Goal: Task Accomplishment & Management: Use online tool/utility

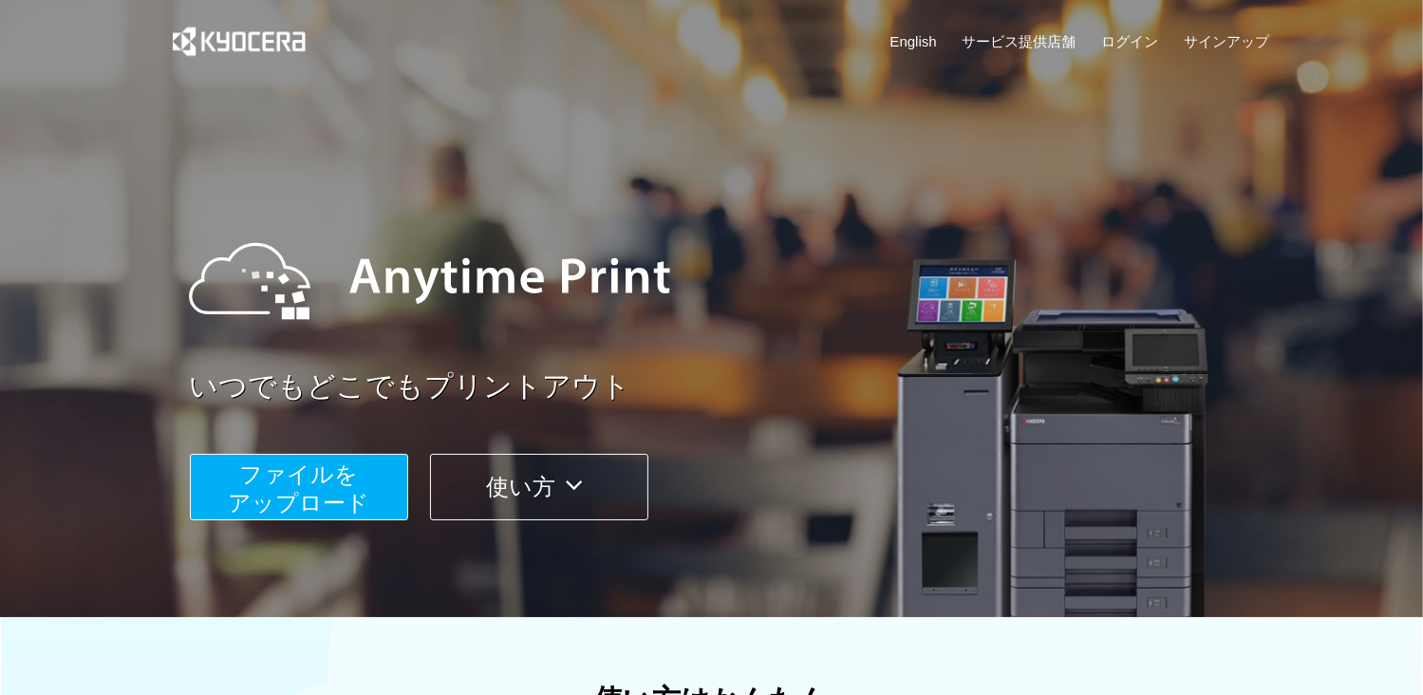
click at [335, 512] on span "ファイルを ​​アップロード" at bounding box center [298, 488] width 141 height 54
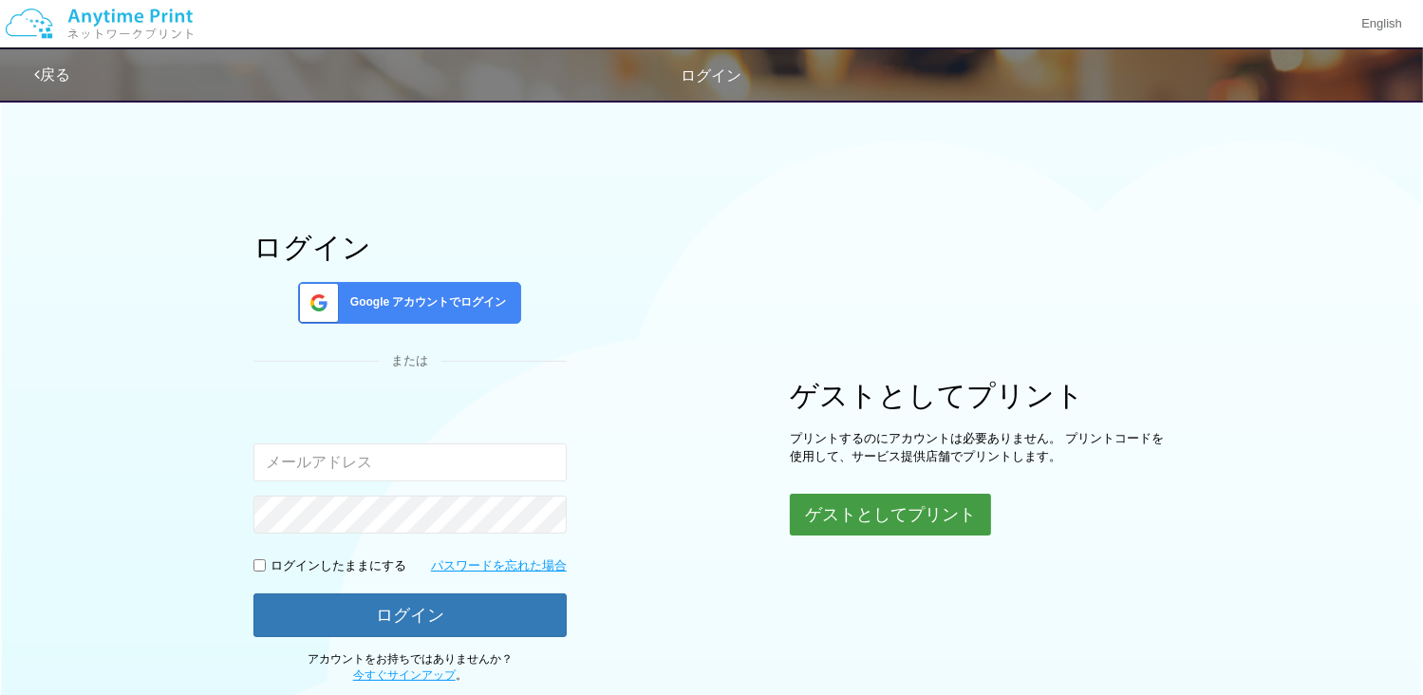
click at [886, 510] on button "ゲストとしてプリント" at bounding box center [890, 515] width 201 height 42
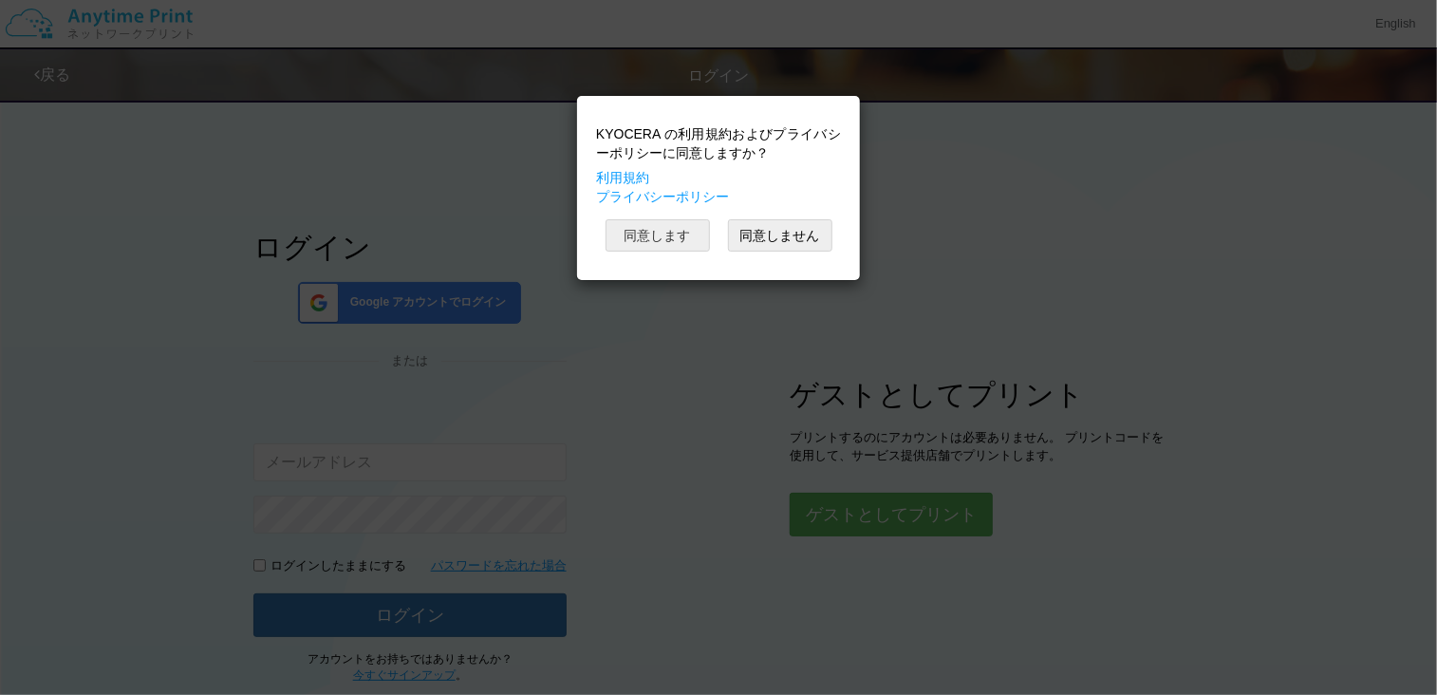
click at [683, 242] on button "同意します" at bounding box center [658, 235] width 104 height 32
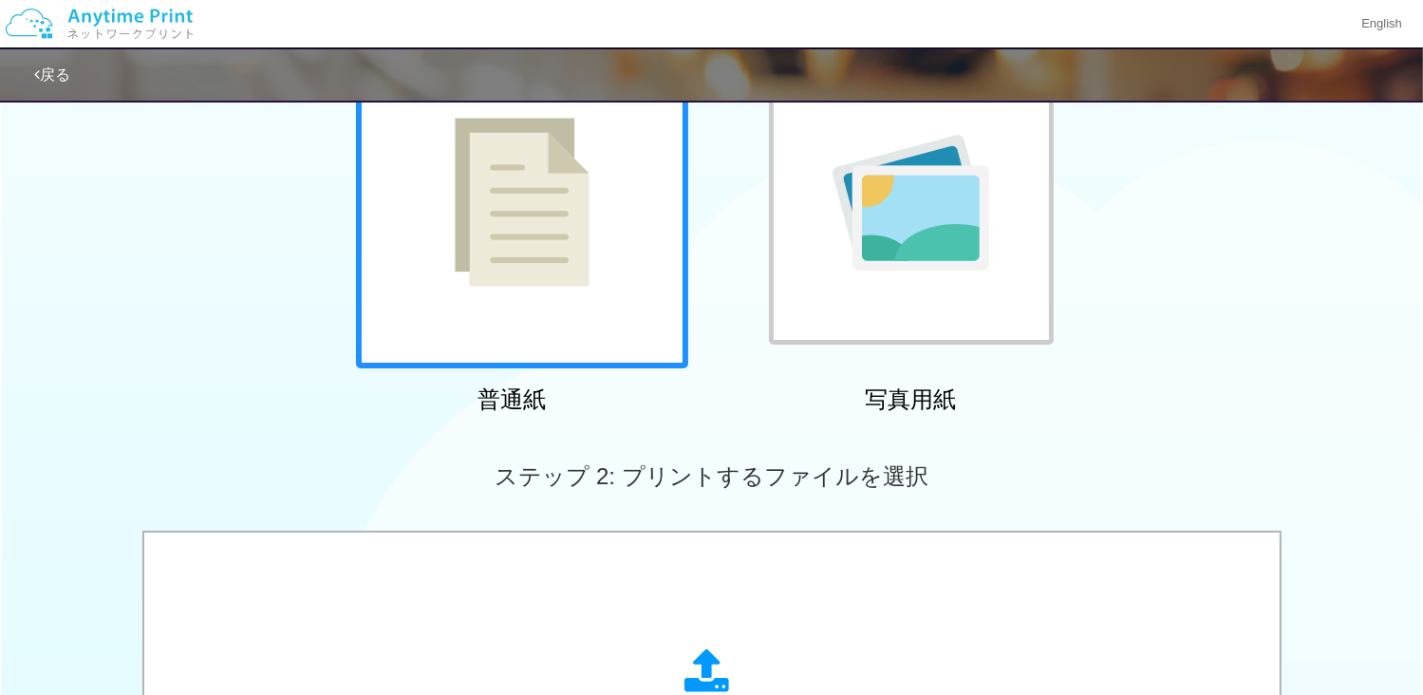
click at [578, 318] on div at bounding box center [522, 202] width 332 height 332
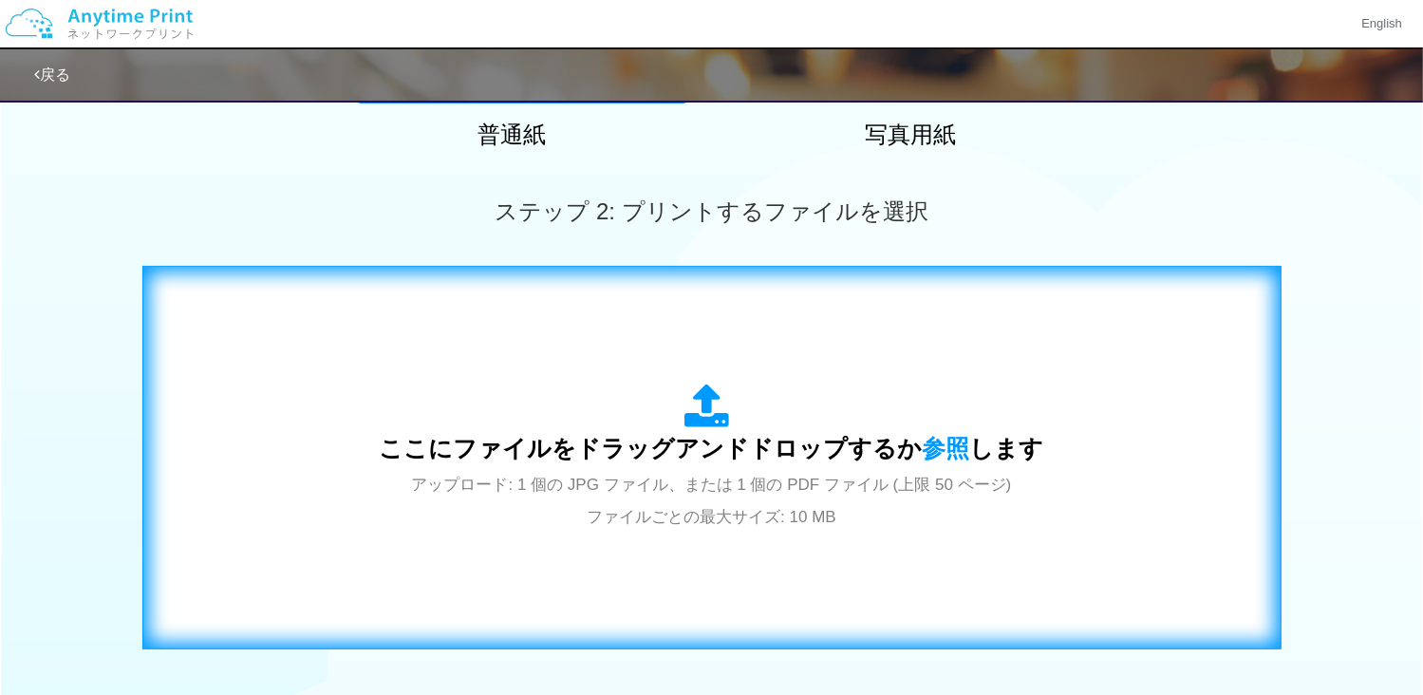
scroll to position [475, 0]
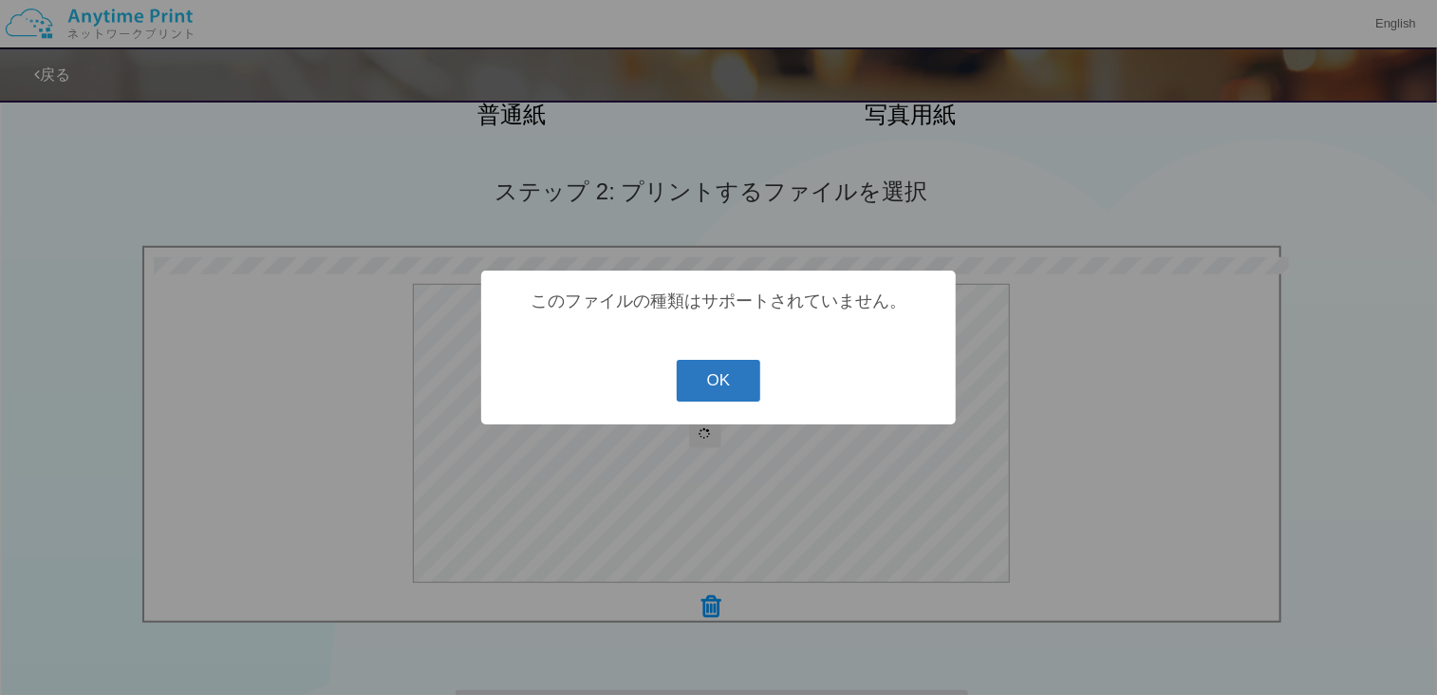
click at [721, 386] on button "OK" at bounding box center [719, 381] width 84 height 42
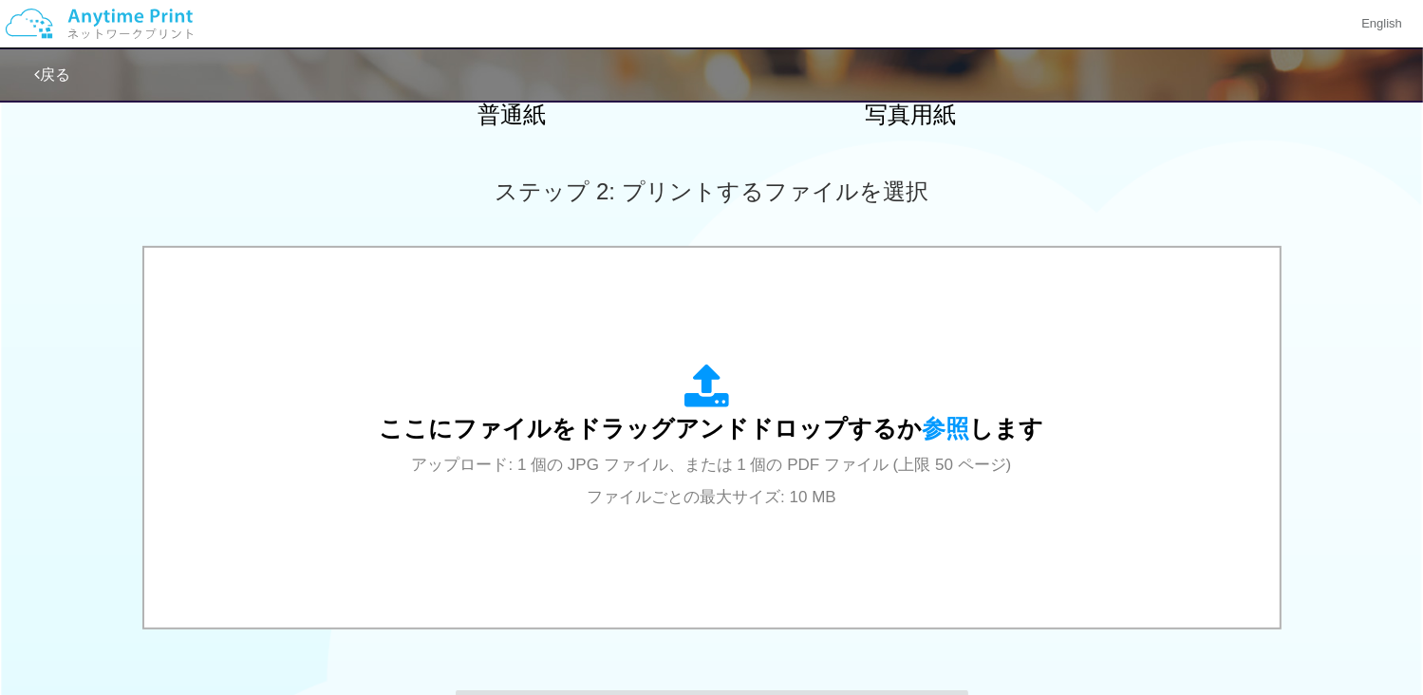
drag, startPoint x: 1349, startPoint y: 181, endPoint x: 1335, endPoint y: 190, distance: 16.6
click at [1349, 181] on div "ステップ 2: プリントするファイルを選択" at bounding box center [711, 192] width 1423 height 108
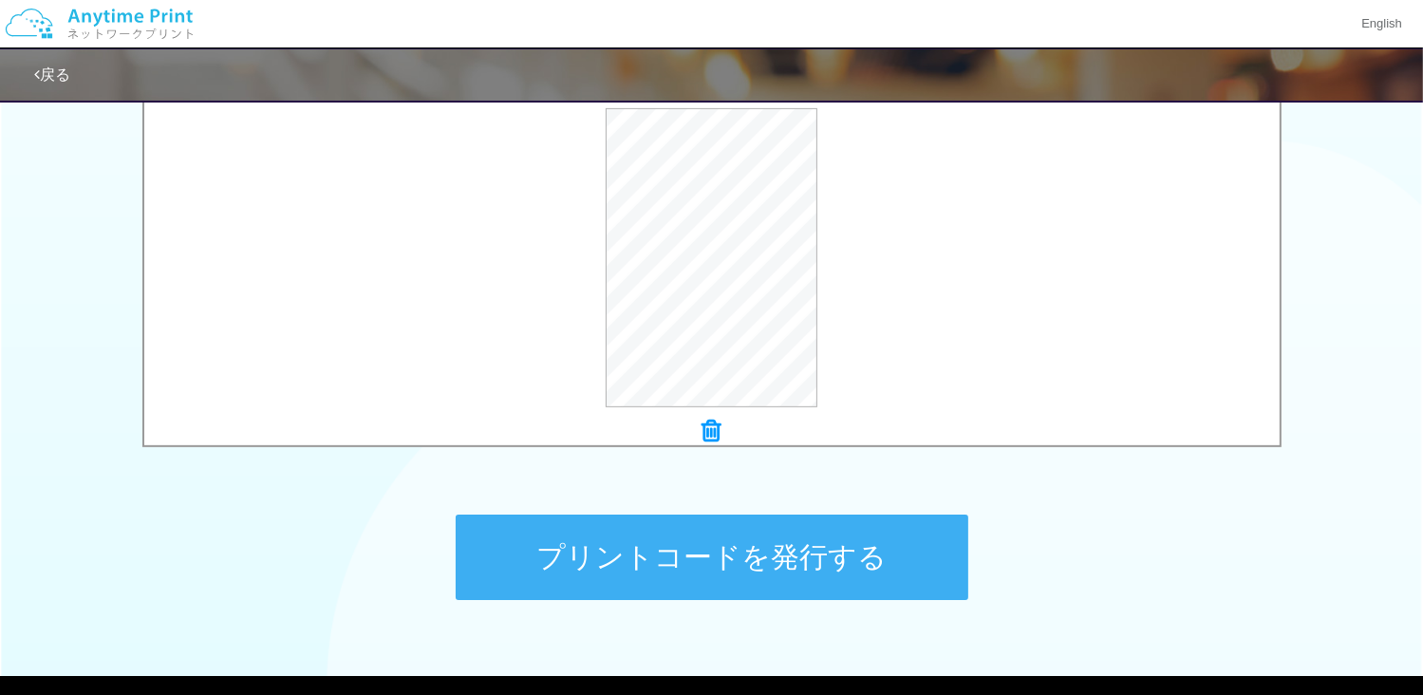
scroll to position [748, 0]
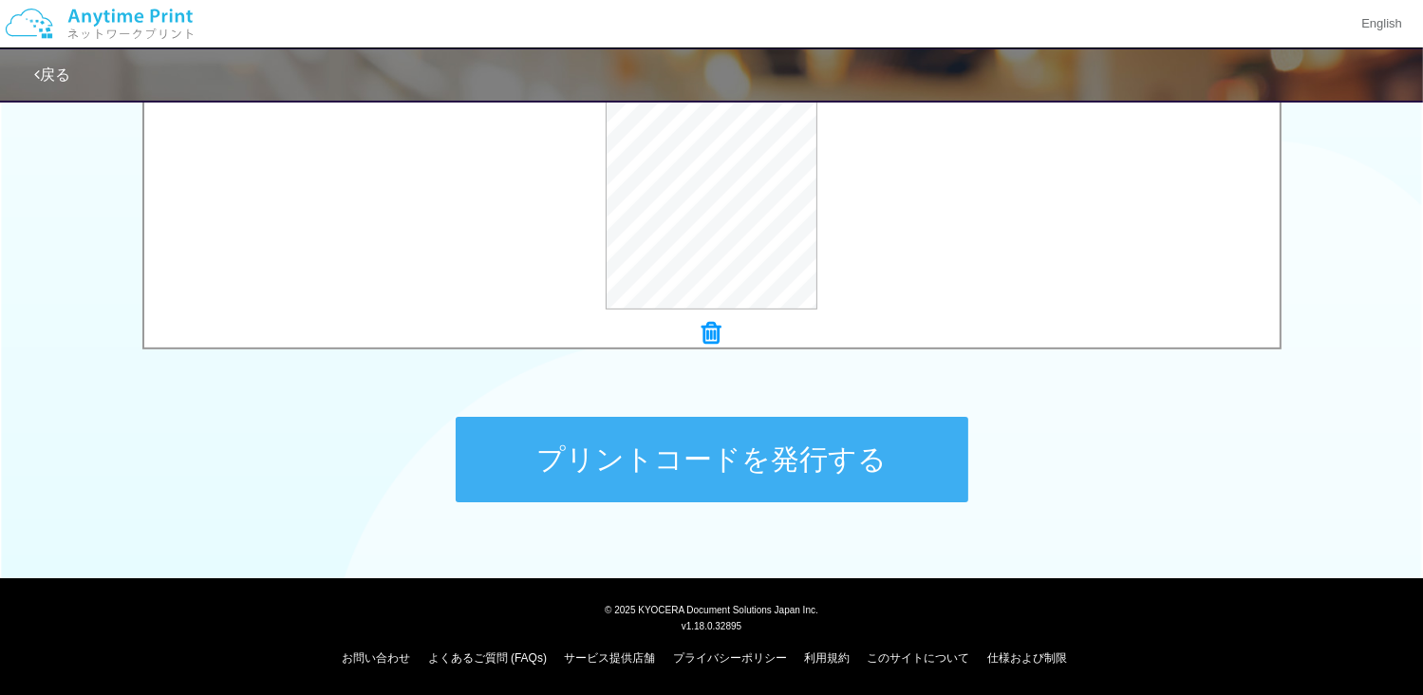
click at [845, 474] on button "プリントコードを発行する" at bounding box center [712, 459] width 513 height 85
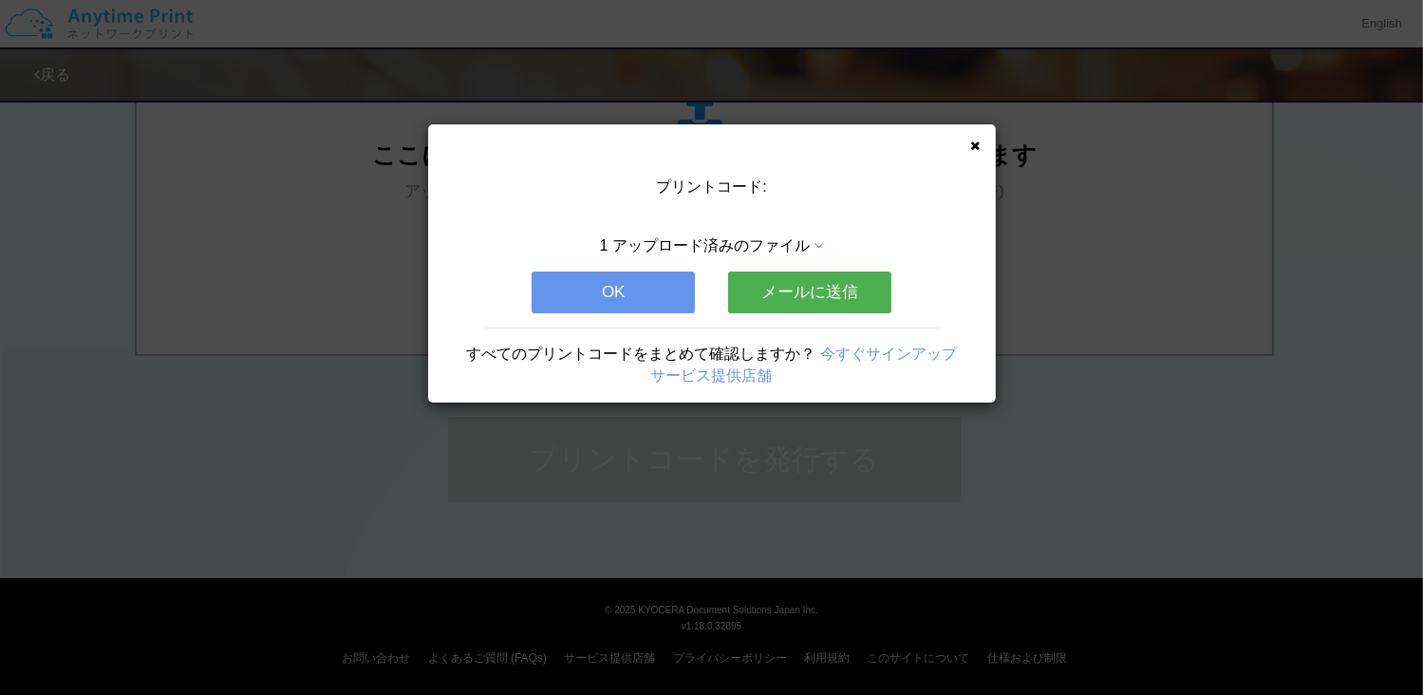
scroll to position [0, 0]
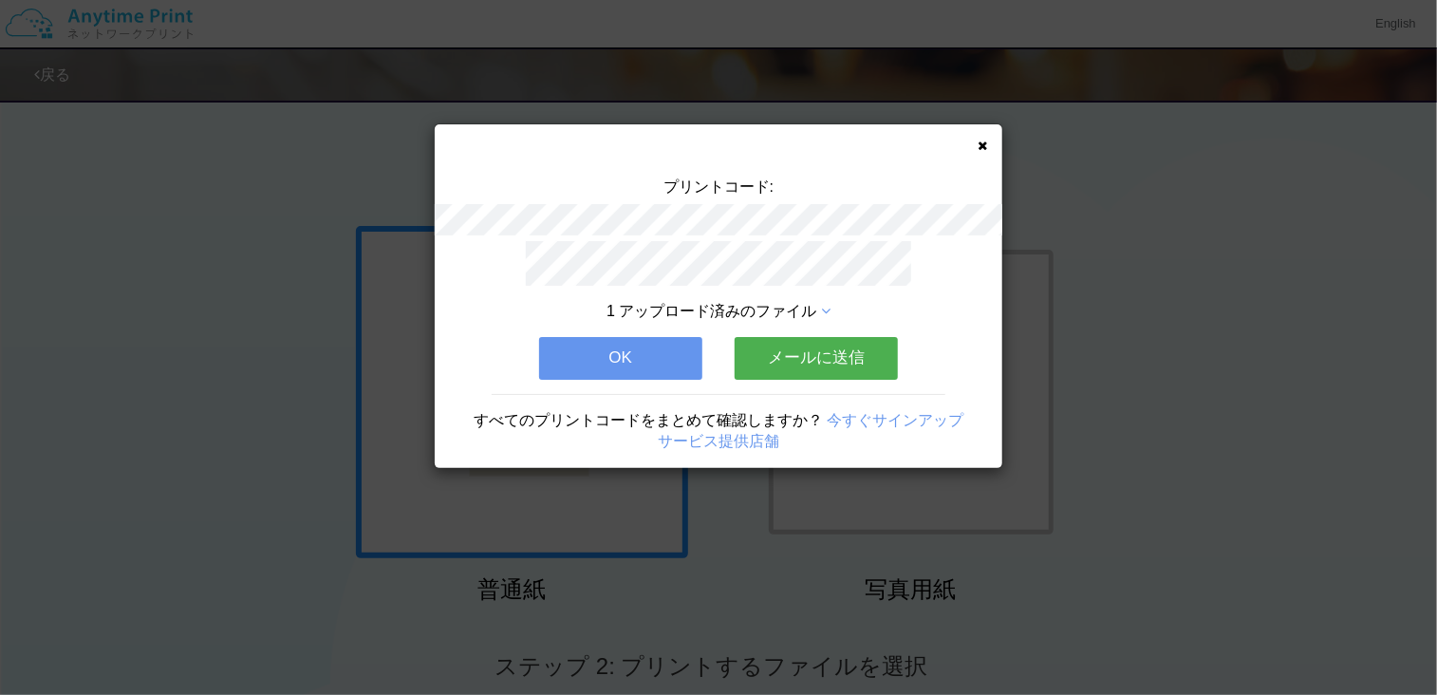
click at [828, 304] on icon at bounding box center [825, 311] width 9 height 15
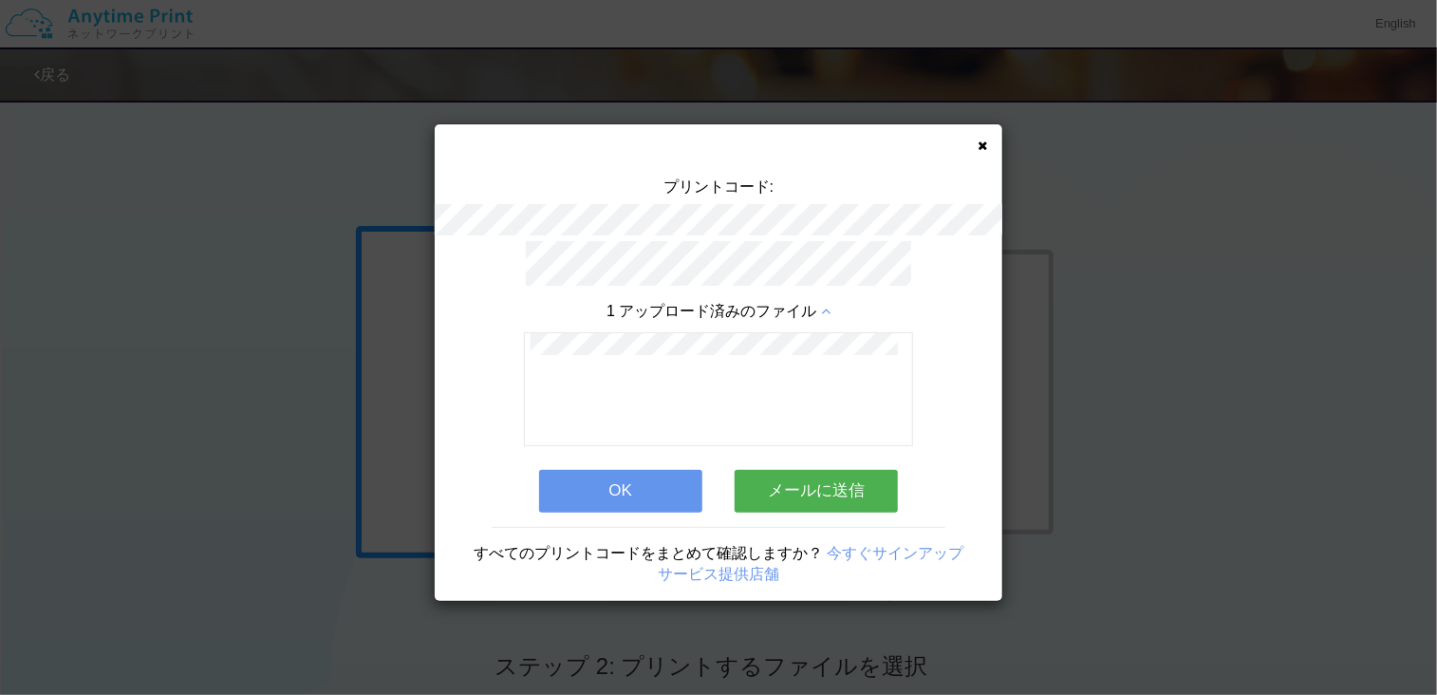
click at [989, 149] on div "プリントコード: 1 アップロード済みのファイル OK メールに送信 すべてのプリントコードをまとめて確認しますか？ 今すぐサインアップ サービス提供店舗" at bounding box center [719, 362] width 568 height 477
click at [983, 147] on icon at bounding box center [982, 146] width 9 height 12
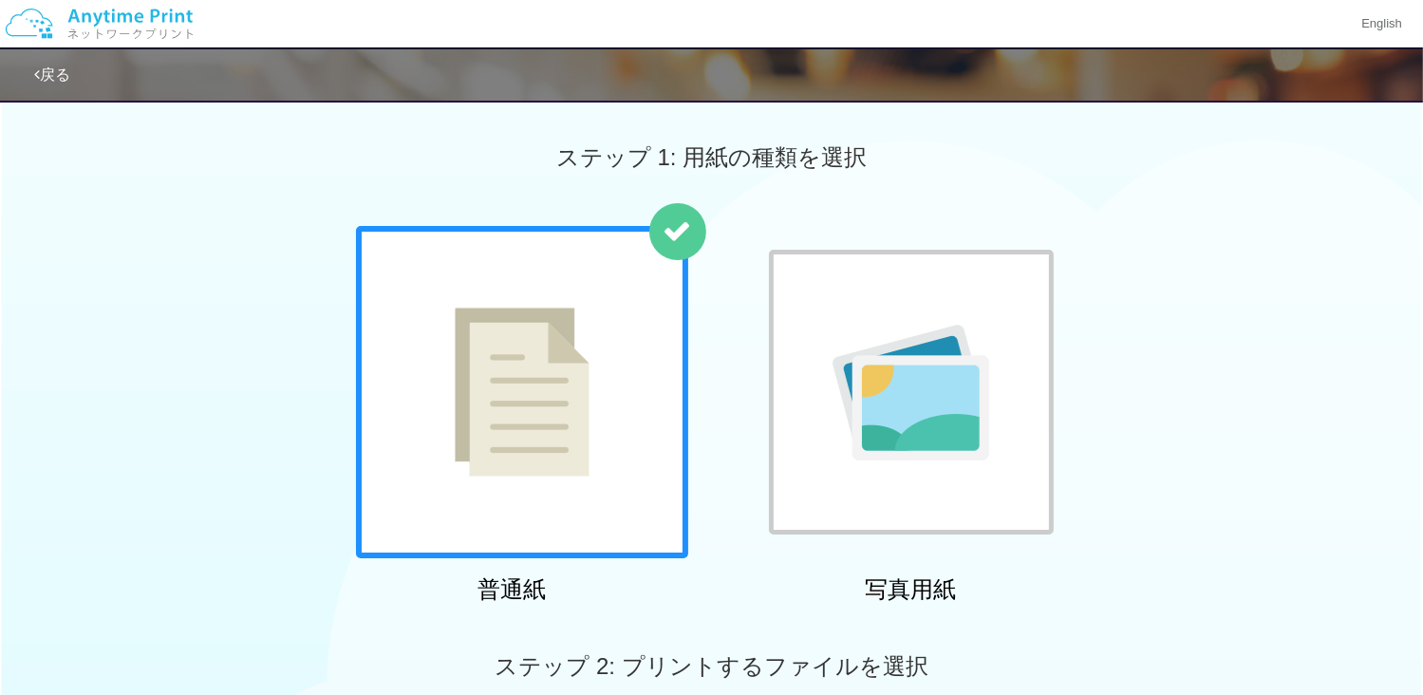
scroll to position [664, 0]
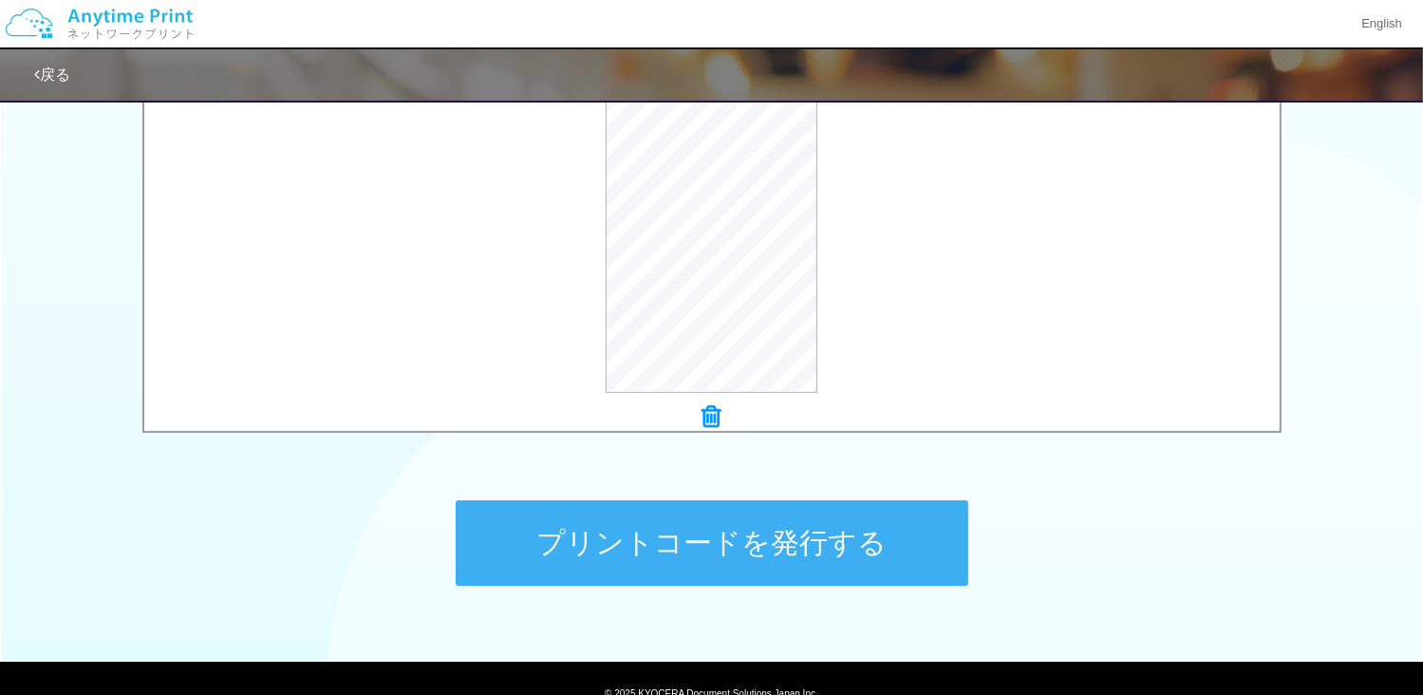
click at [612, 539] on button "プリントコードを発行する" at bounding box center [712, 542] width 513 height 85
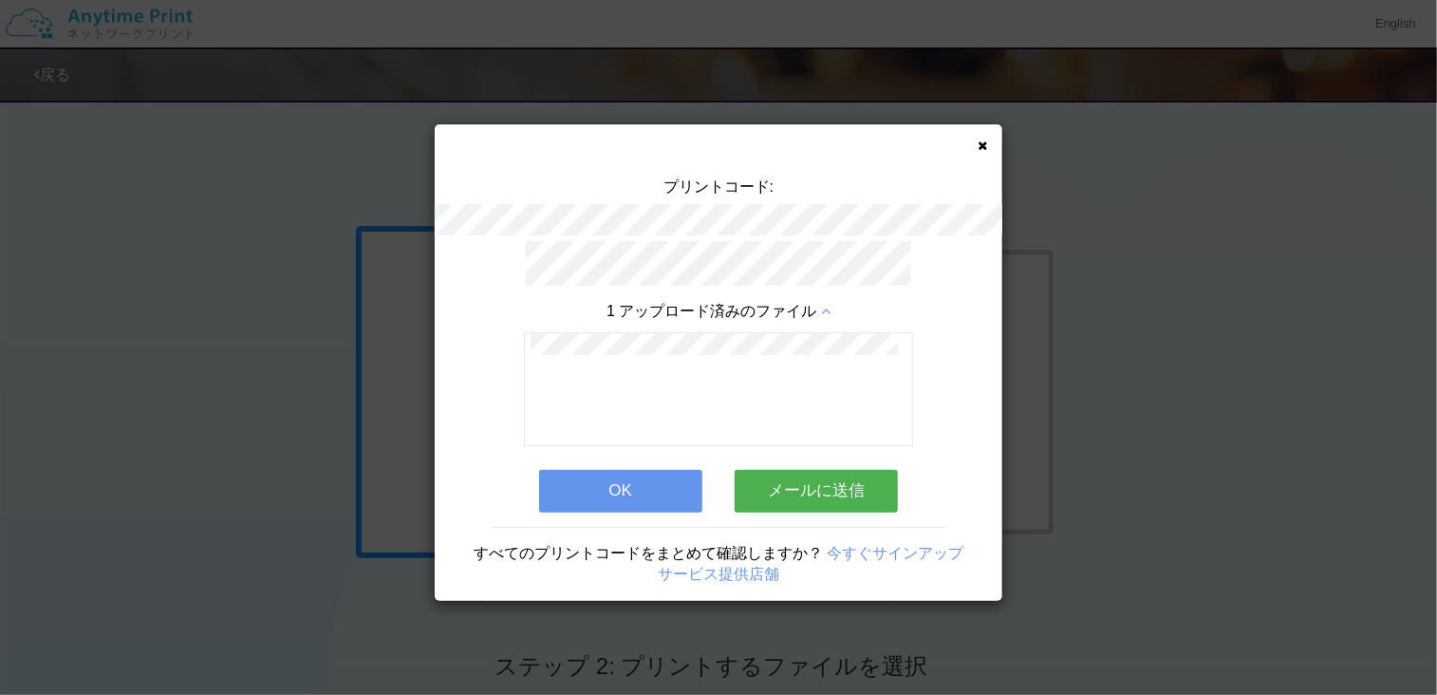
click at [623, 481] on button "OK" at bounding box center [620, 491] width 163 height 42
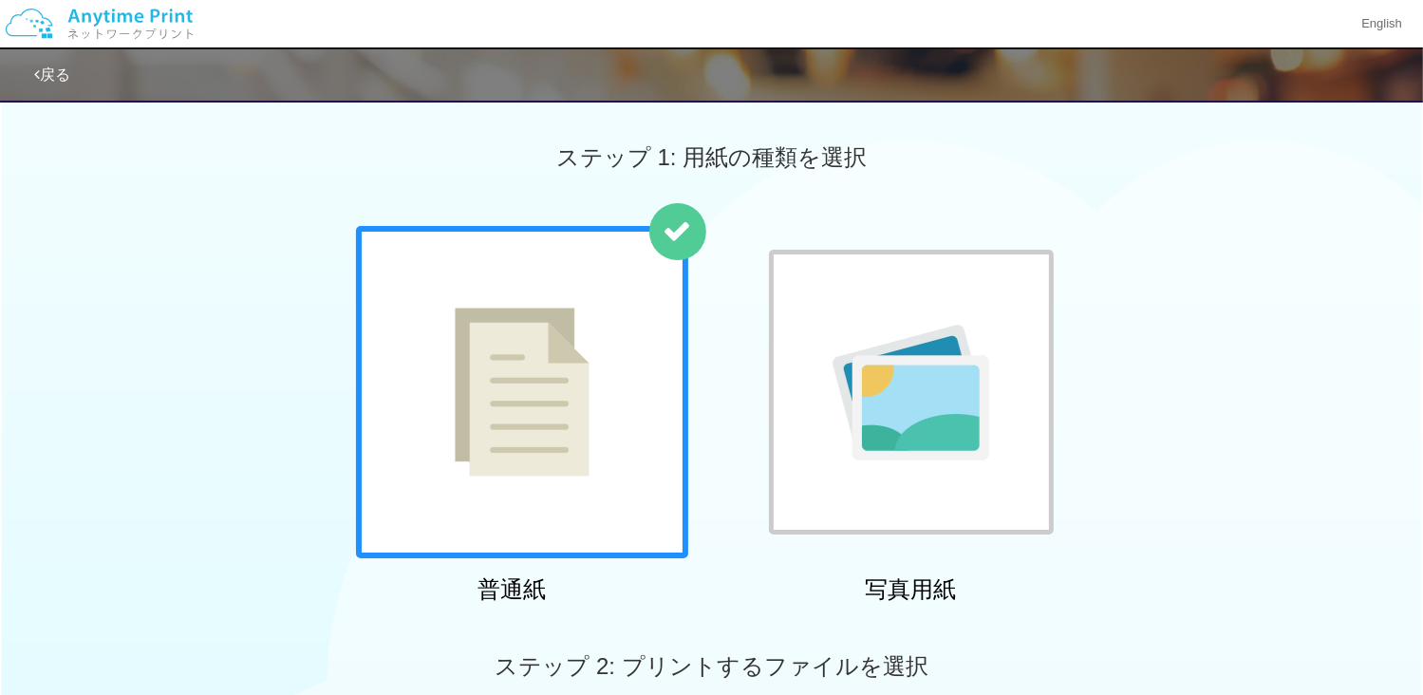
scroll to position [748, 0]
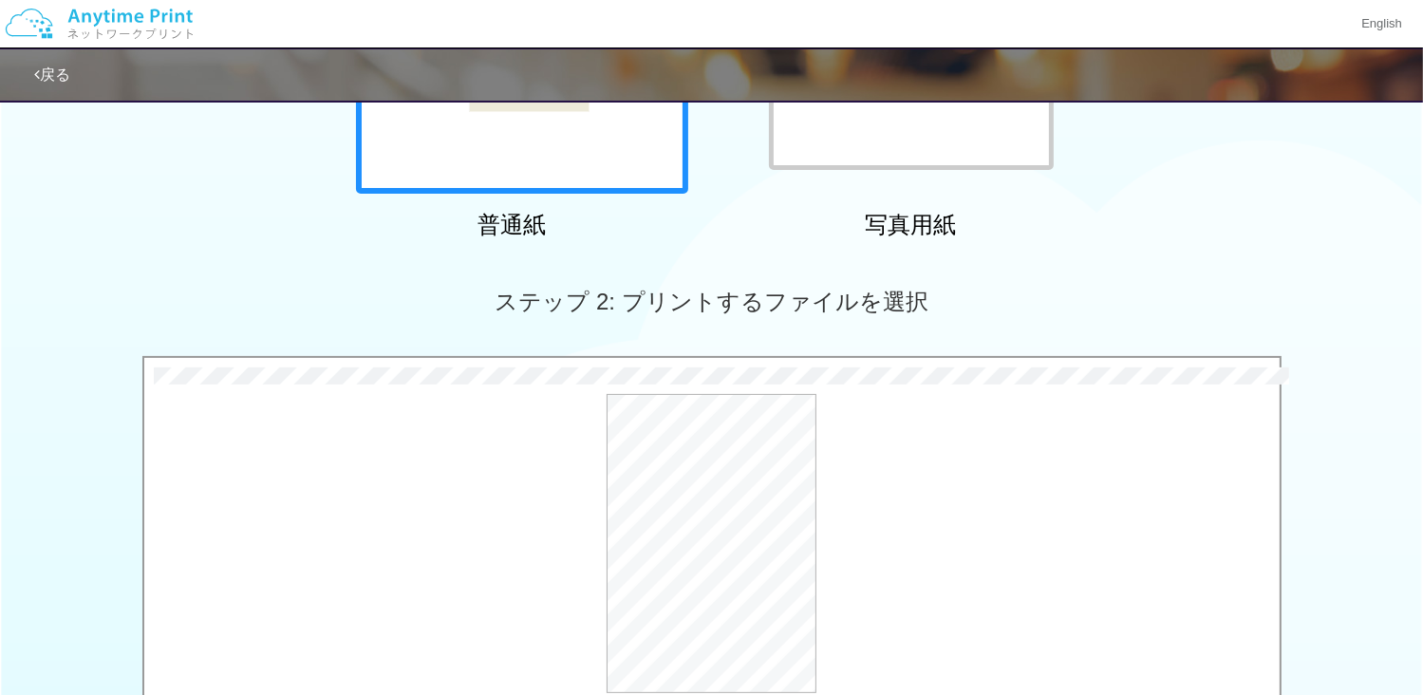
click at [120, 319] on div "ステップ 2: プリントするファイルを選択" at bounding box center [711, 302] width 1423 height 108
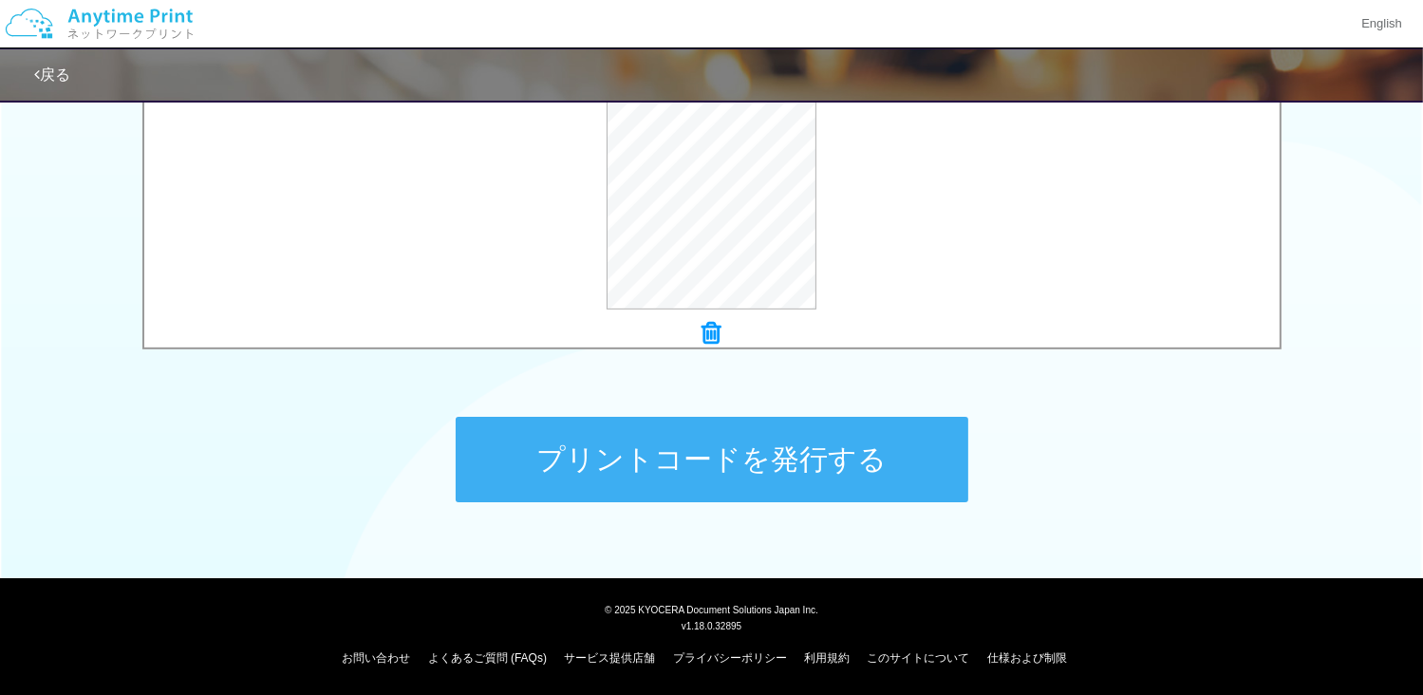
click at [875, 486] on button "プリントコードを発行する" at bounding box center [712, 459] width 513 height 85
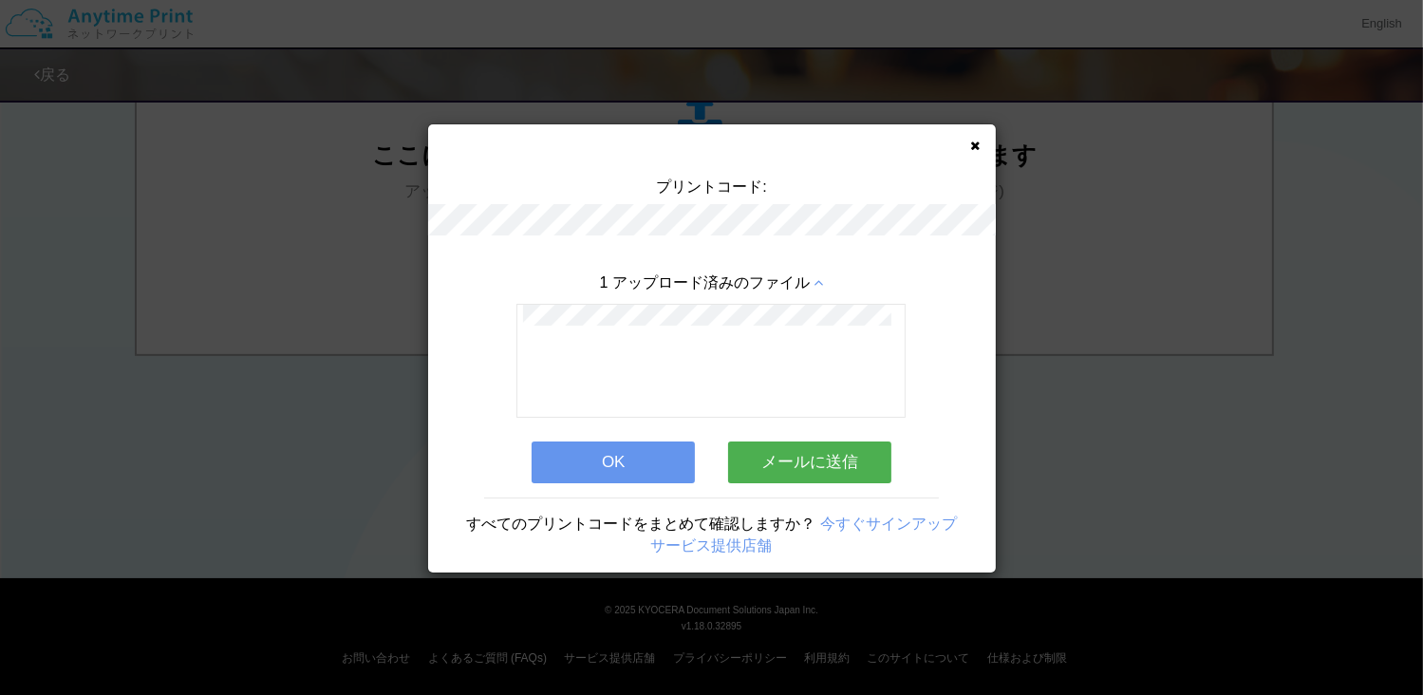
scroll to position [0, 0]
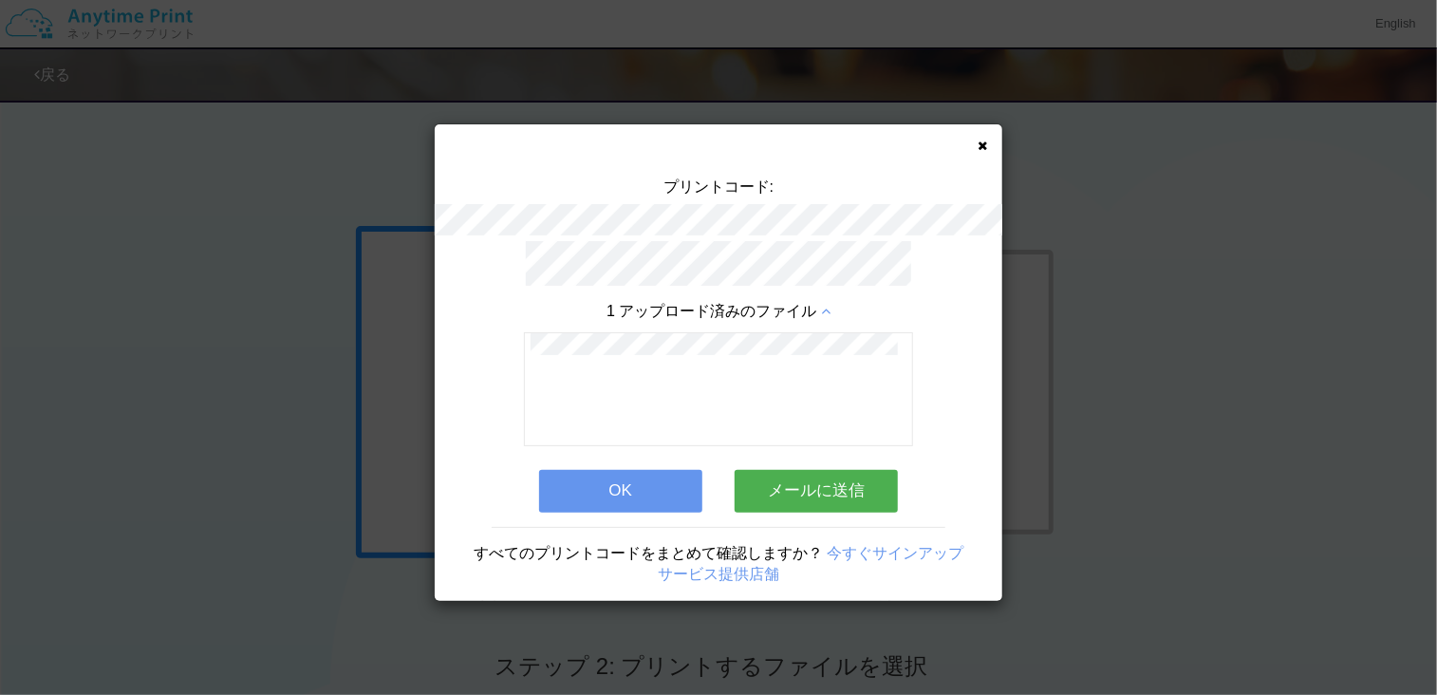
click at [984, 151] on icon at bounding box center [982, 146] width 9 height 12
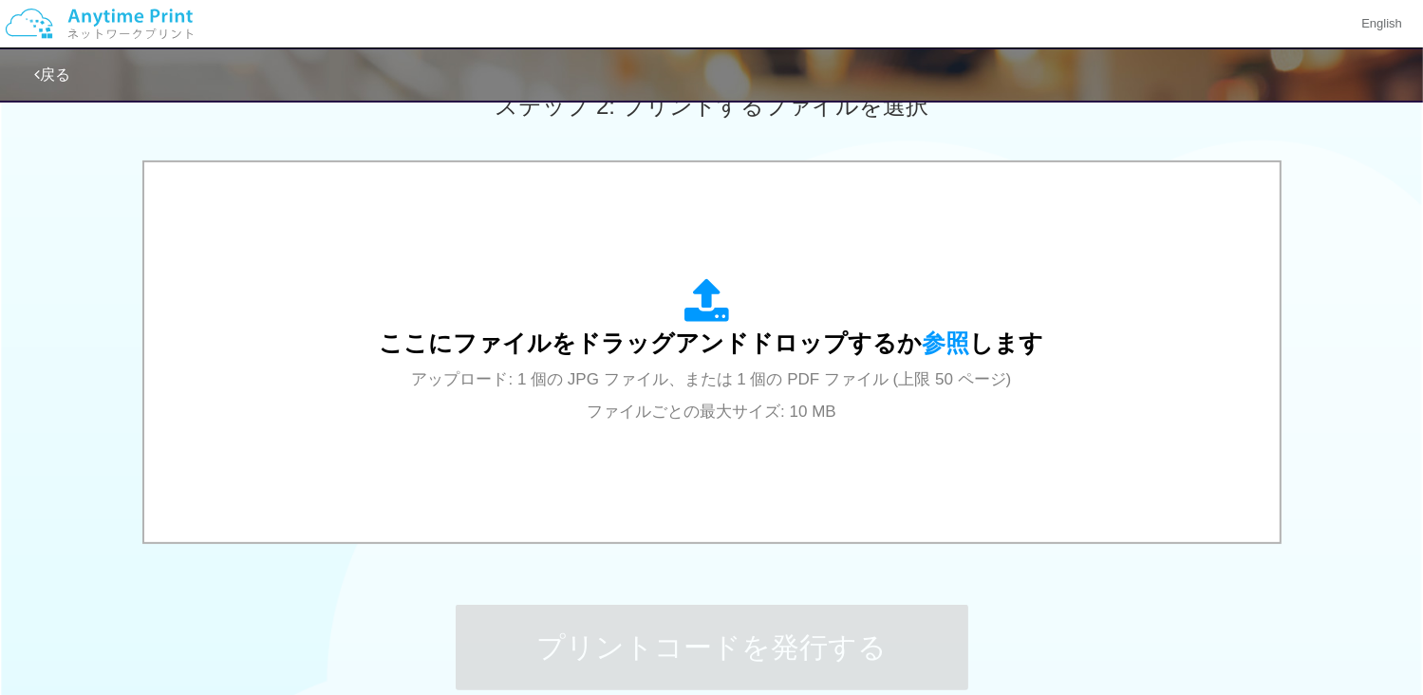
scroll to position [748, 0]
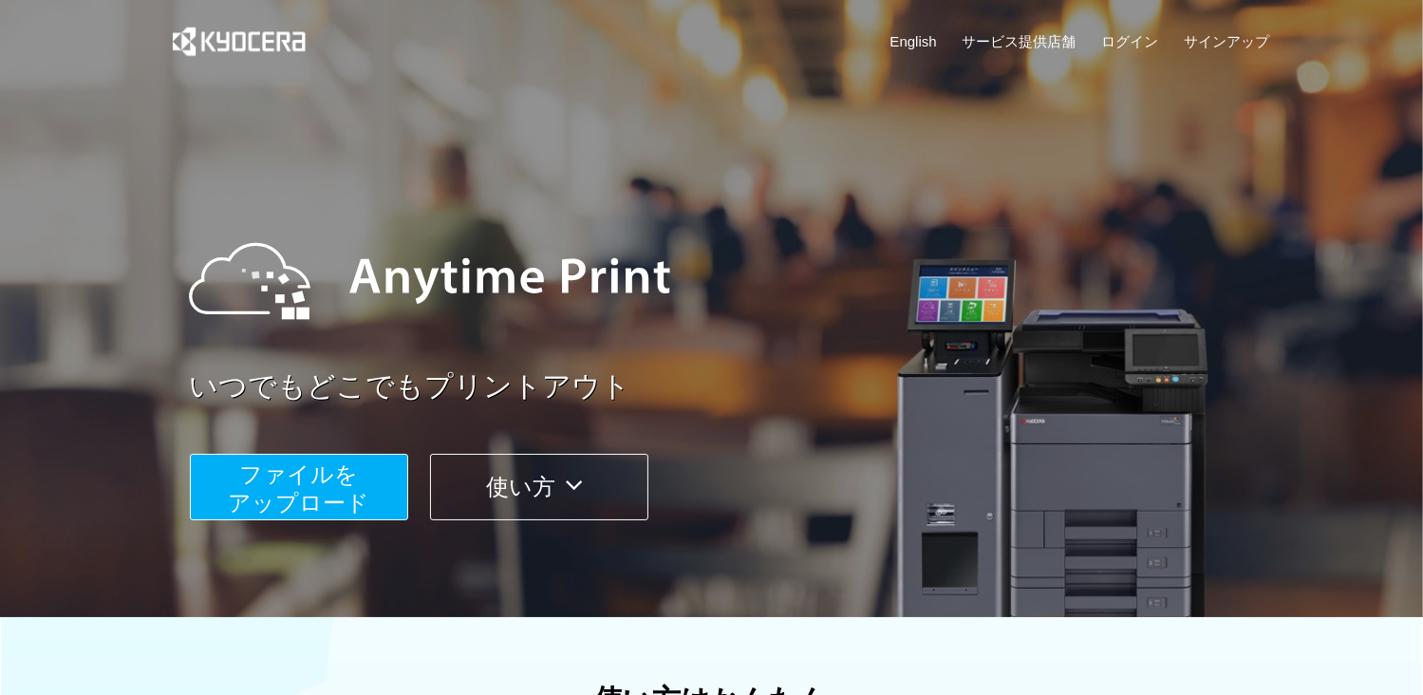
click at [381, 489] on button "ファイルを ​​アップロード" at bounding box center [299, 487] width 218 height 66
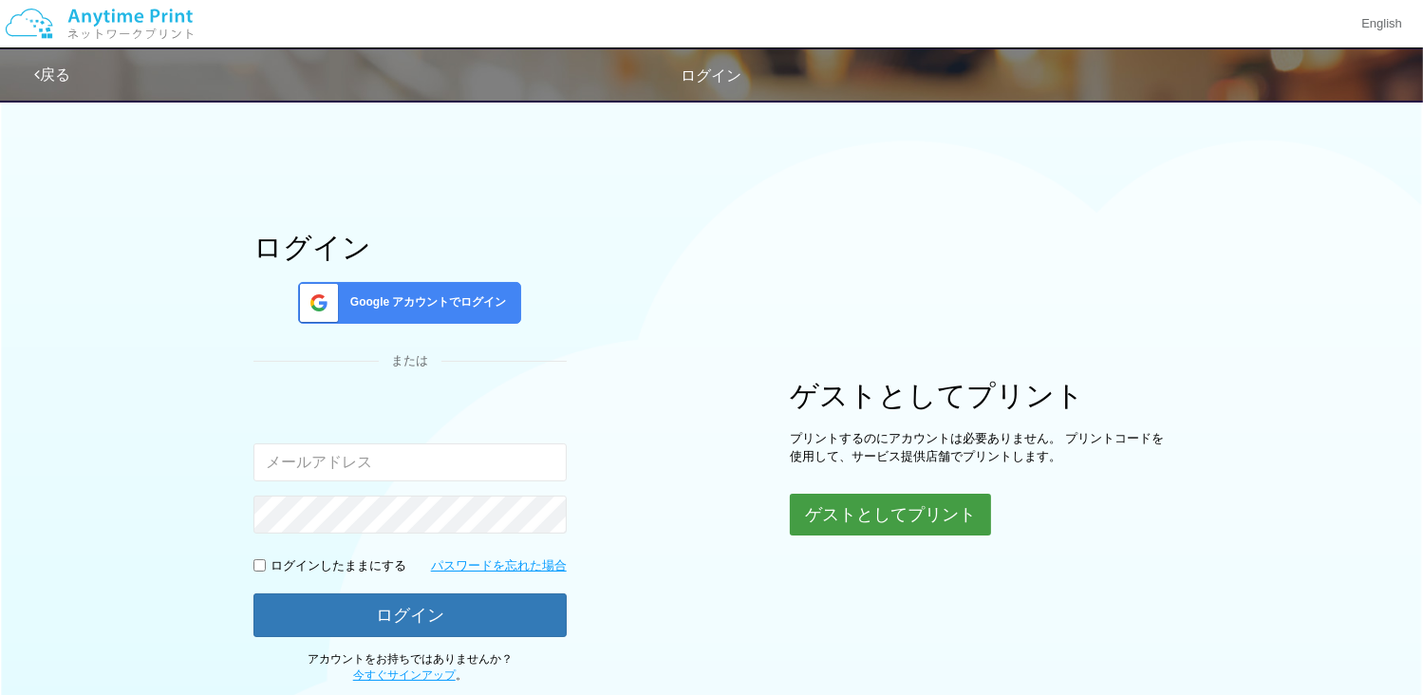
click at [946, 500] on button "ゲストとしてプリント" at bounding box center [890, 515] width 201 height 42
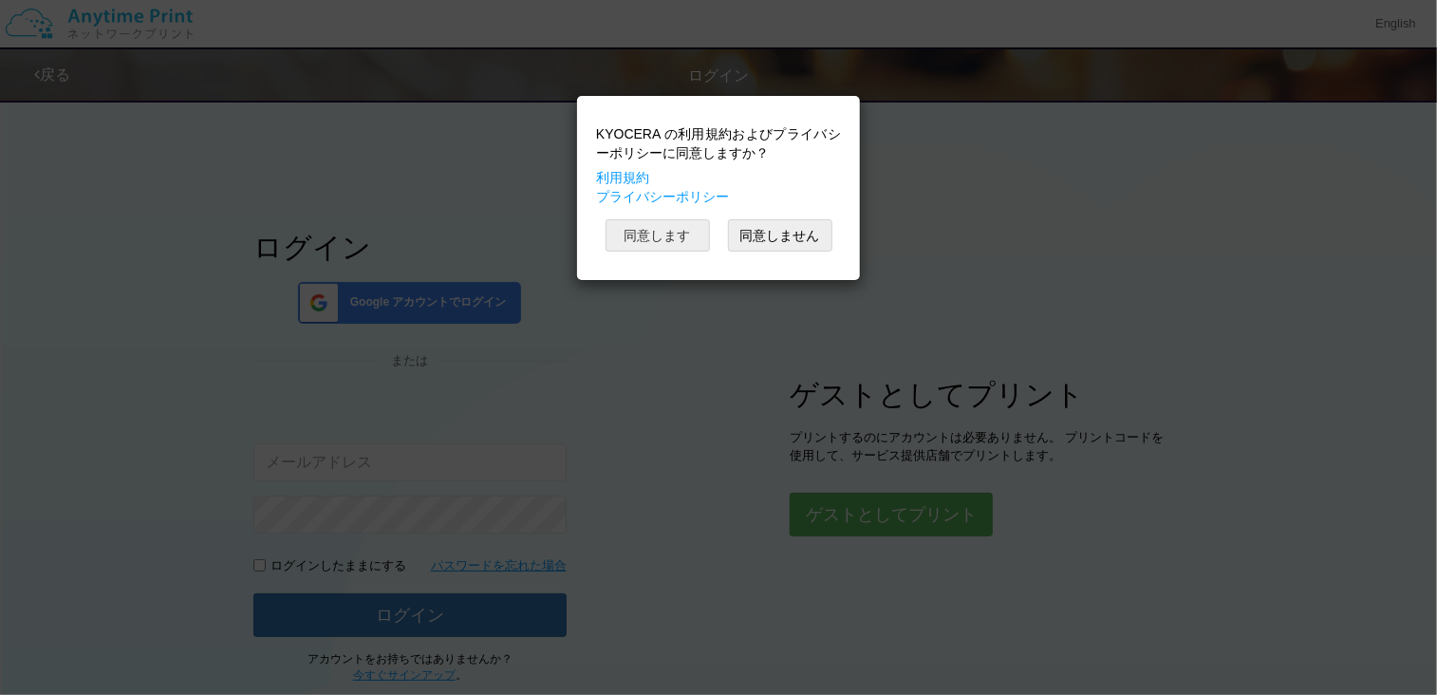
click at [639, 227] on button "同意します" at bounding box center [658, 235] width 104 height 32
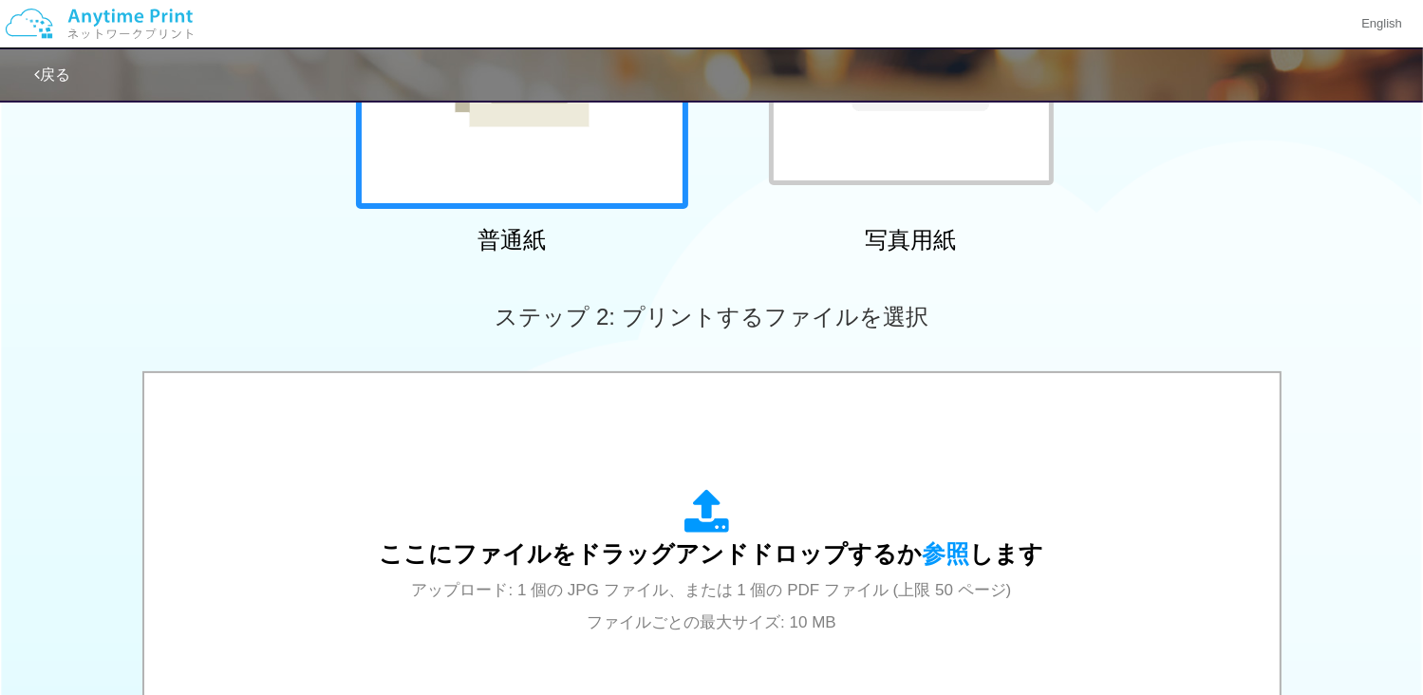
scroll to position [475, 0]
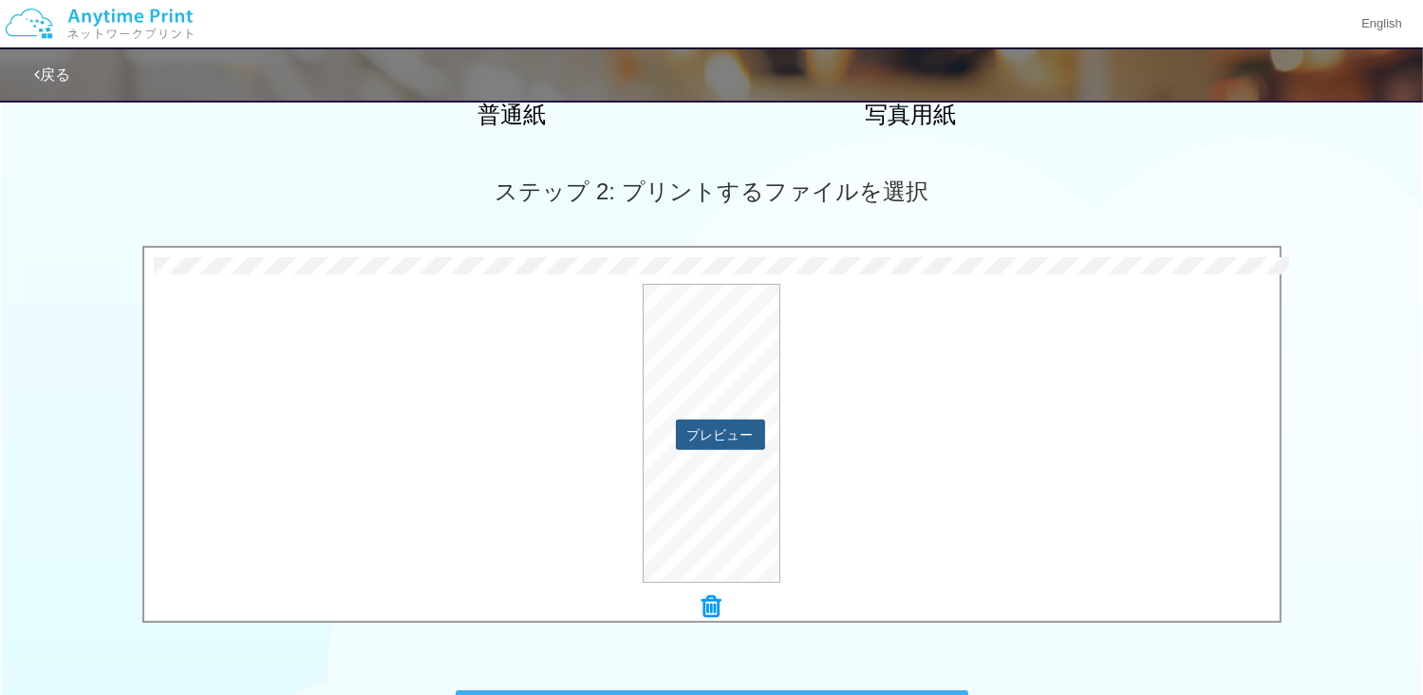
click at [740, 435] on button "プレビュー" at bounding box center [720, 435] width 89 height 30
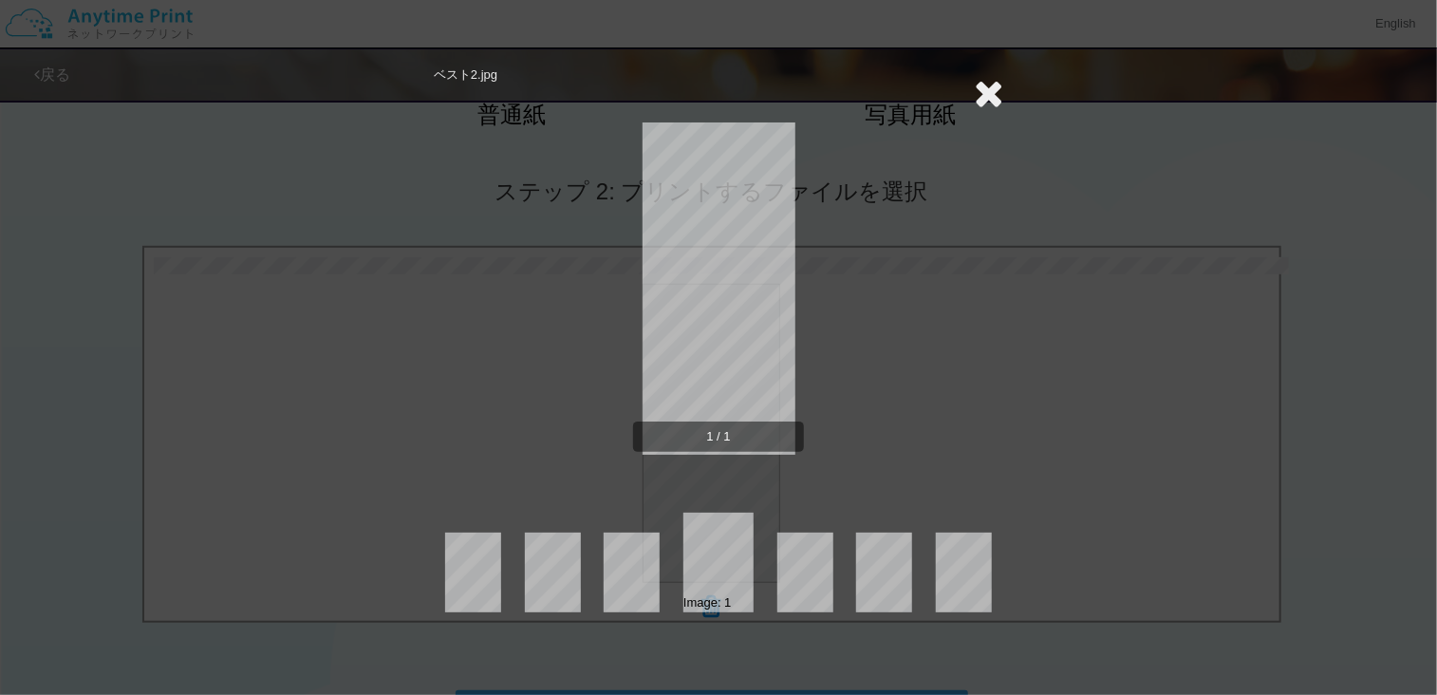
drag, startPoint x: 987, startPoint y: 351, endPoint x: 942, endPoint y: 430, distance: 91.0
click at [1001, 356] on div "1 / 1" at bounding box center [719, 304] width 570 height 380
click at [877, 202] on div "1 / 1" at bounding box center [719, 304] width 570 height 380
click at [987, 89] on icon at bounding box center [988, 93] width 29 height 38
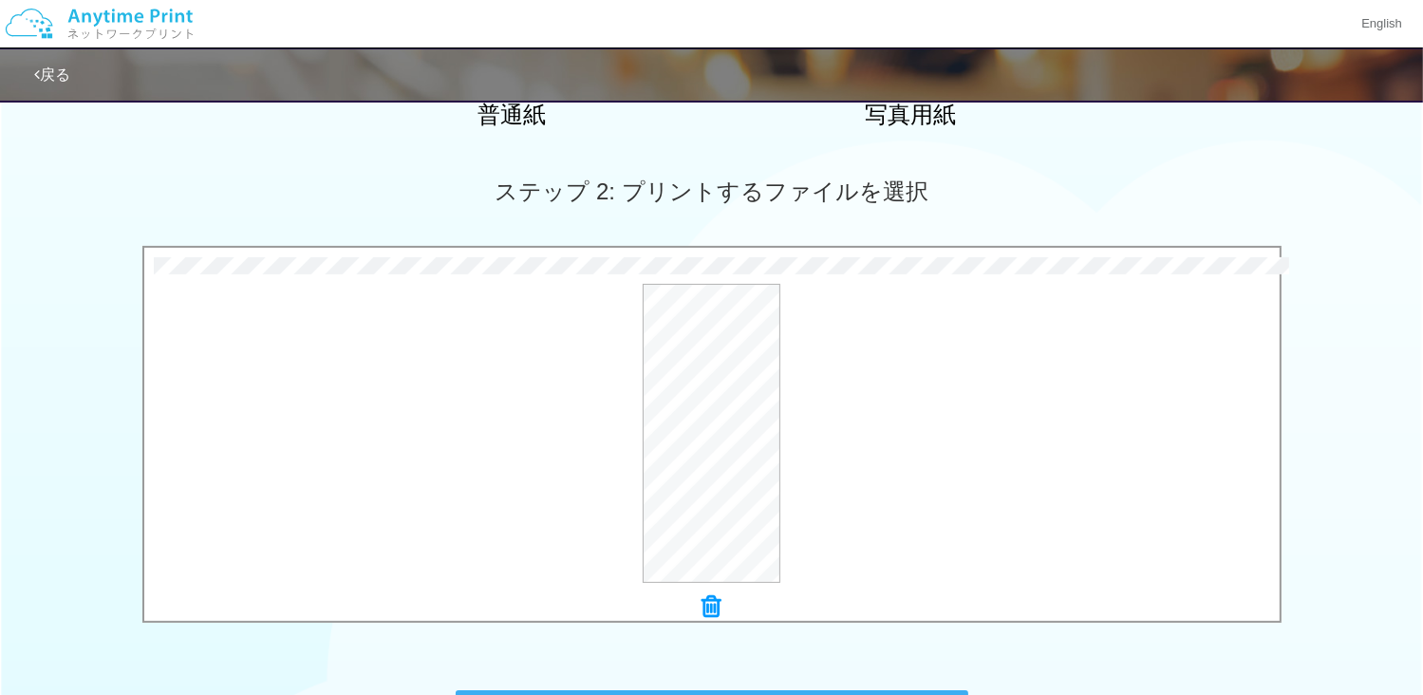
scroll to position [748, 0]
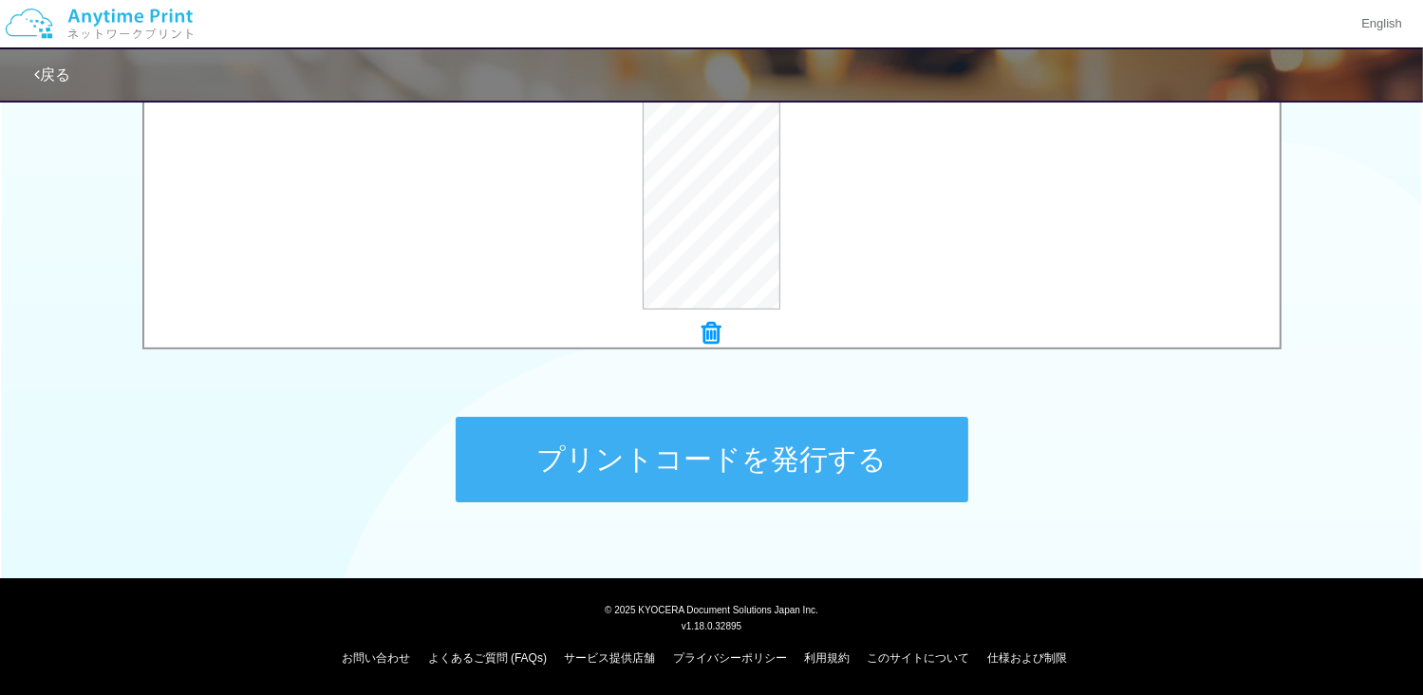
click at [725, 456] on button "プリントコードを発行する" at bounding box center [712, 459] width 513 height 85
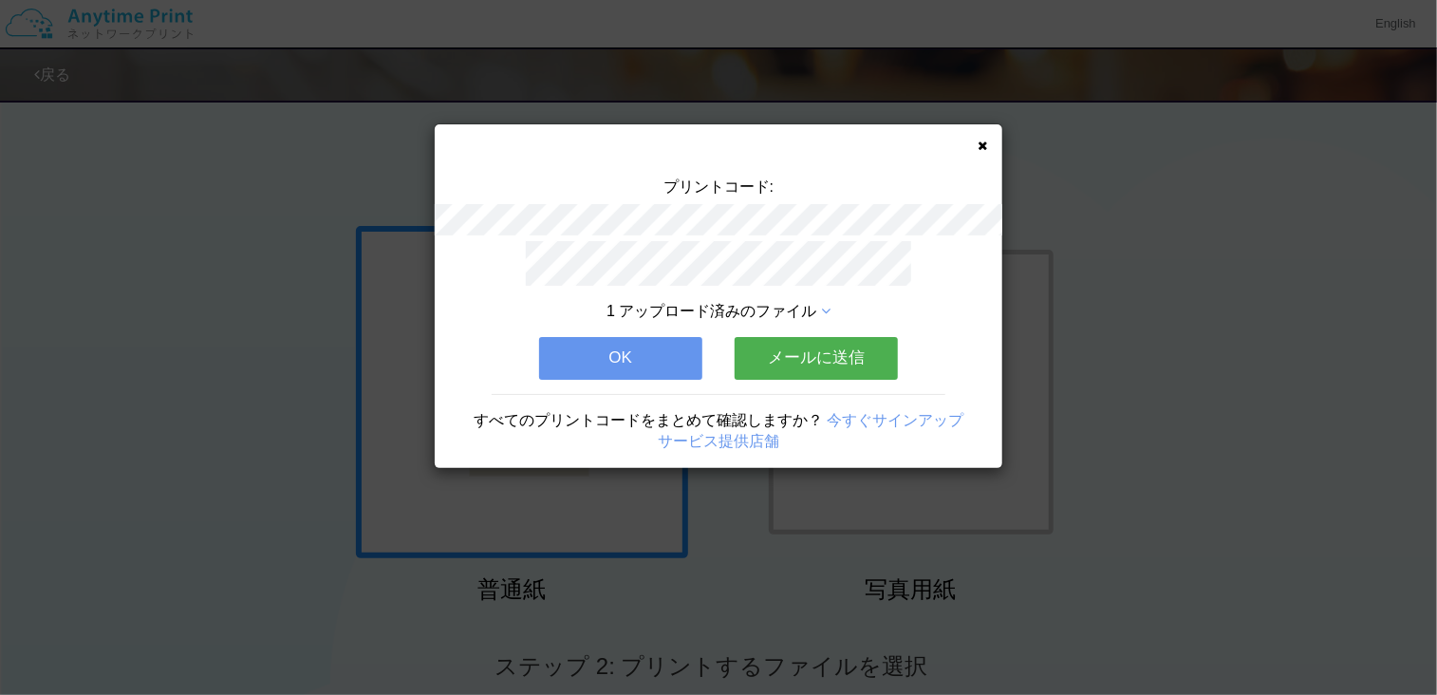
click at [733, 308] on span "1 アップロード済みのファイル" at bounding box center [712, 311] width 210 height 16
click at [825, 304] on icon at bounding box center [825, 311] width 9 height 15
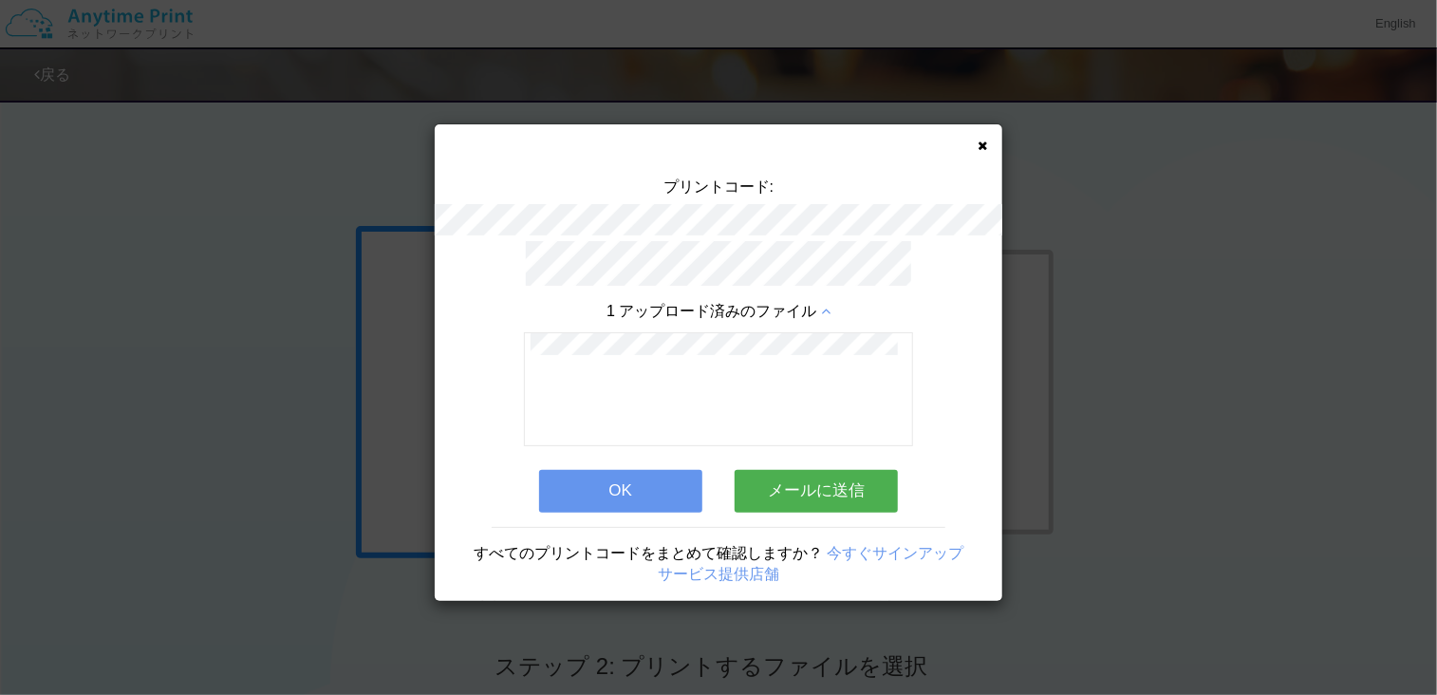
click at [594, 470] on button "OK" at bounding box center [620, 491] width 163 height 42
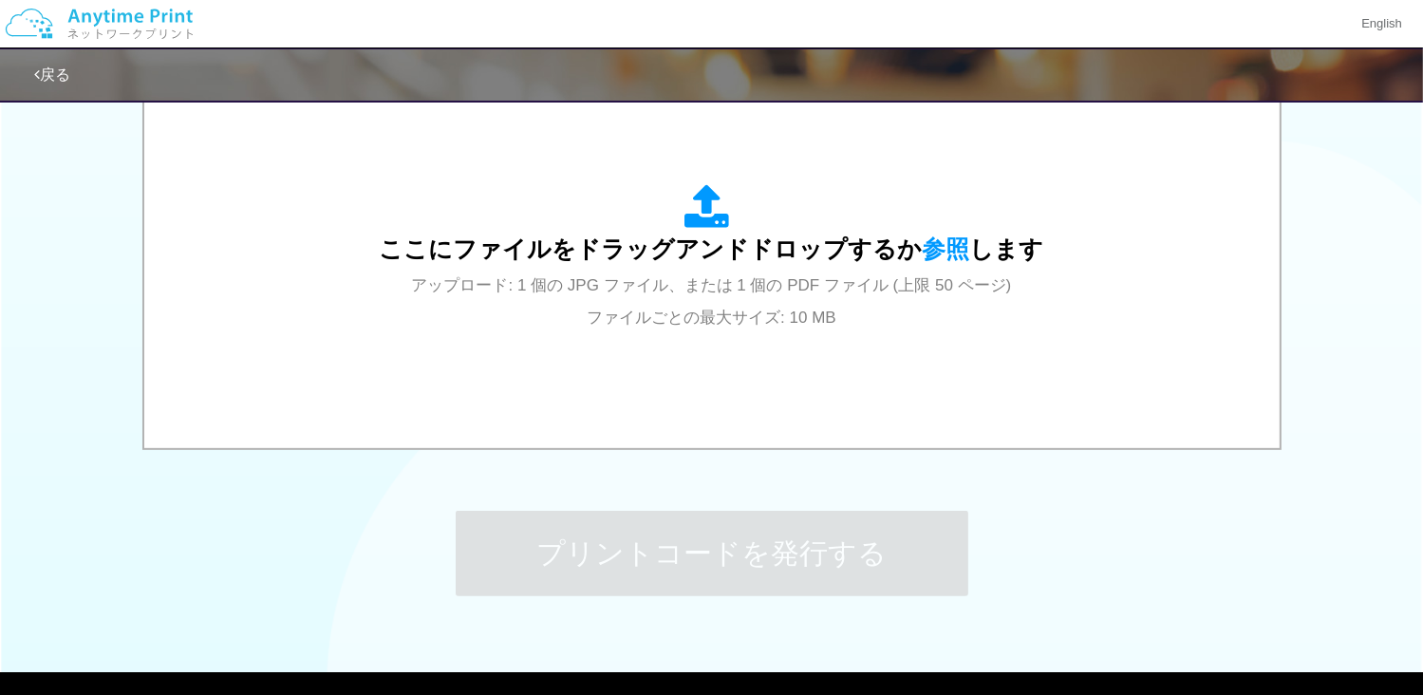
scroll to position [653, 0]
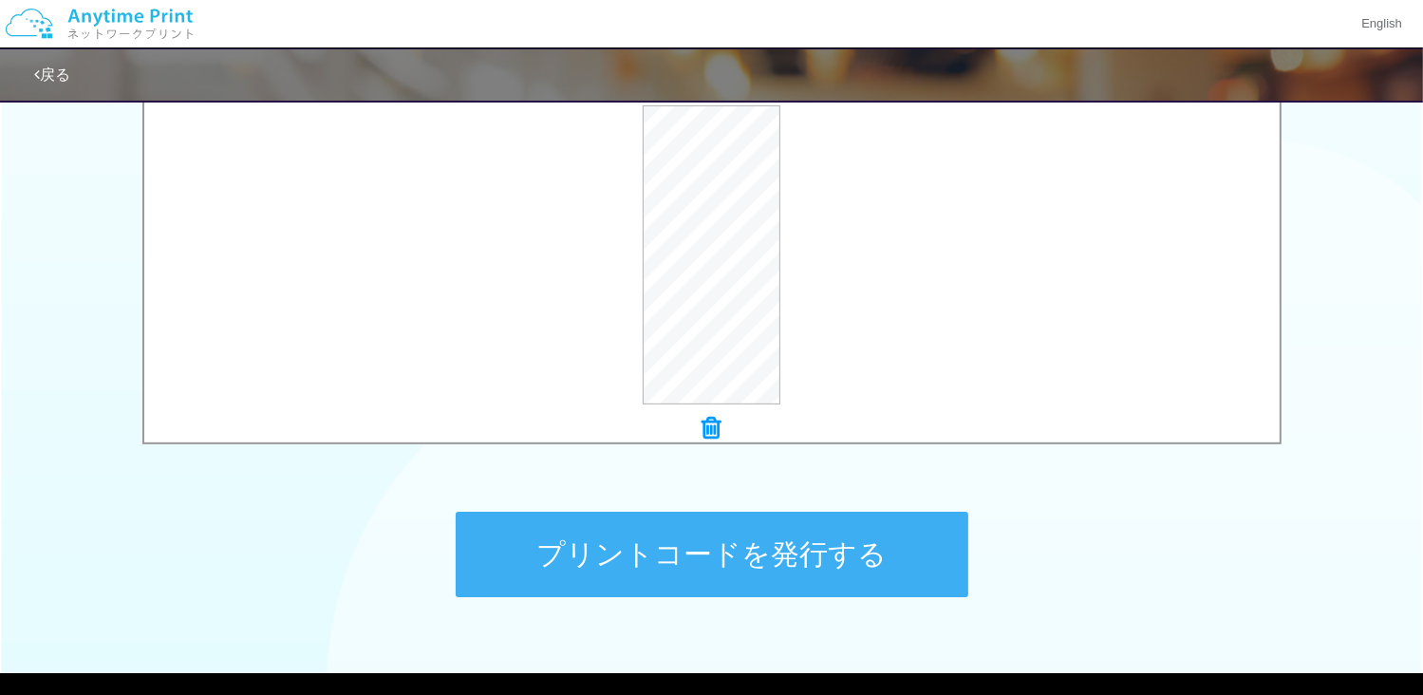
click at [674, 563] on button "プリントコードを発行する" at bounding box center [712, 554] width 513 height 85
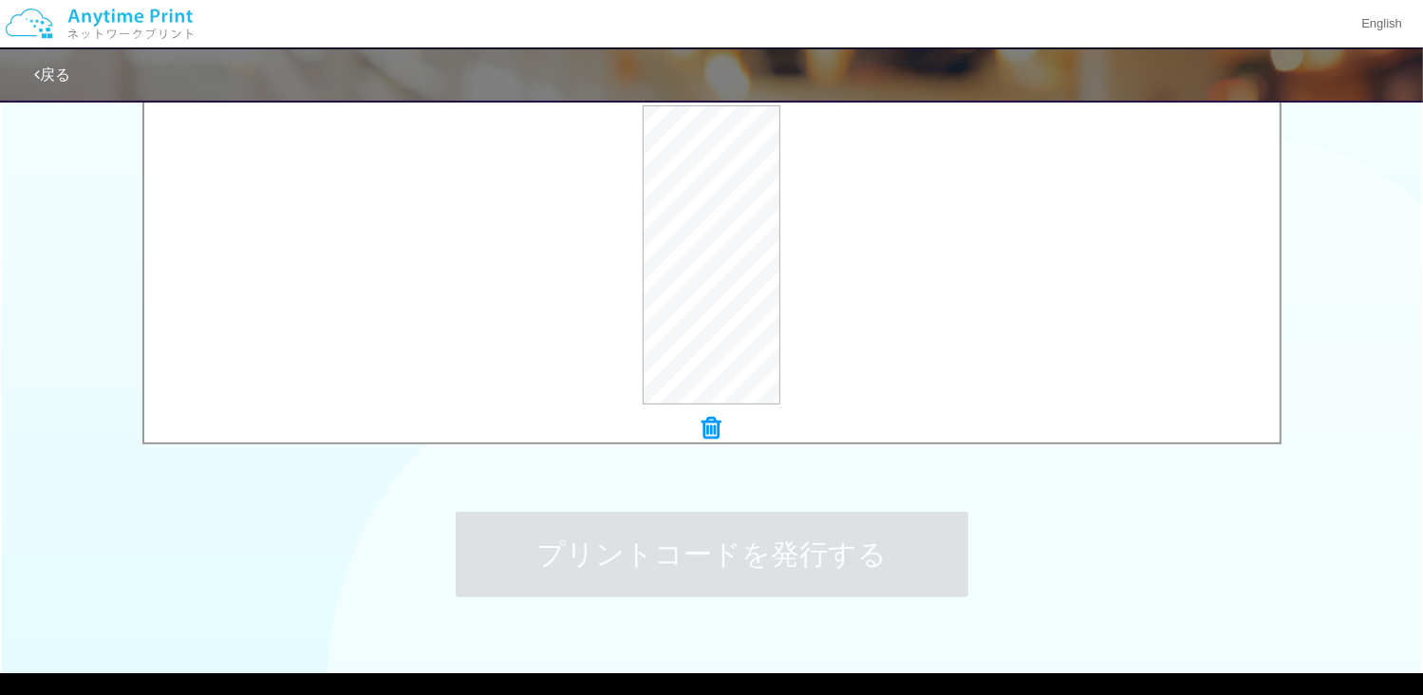
scroll to position [0, 0]
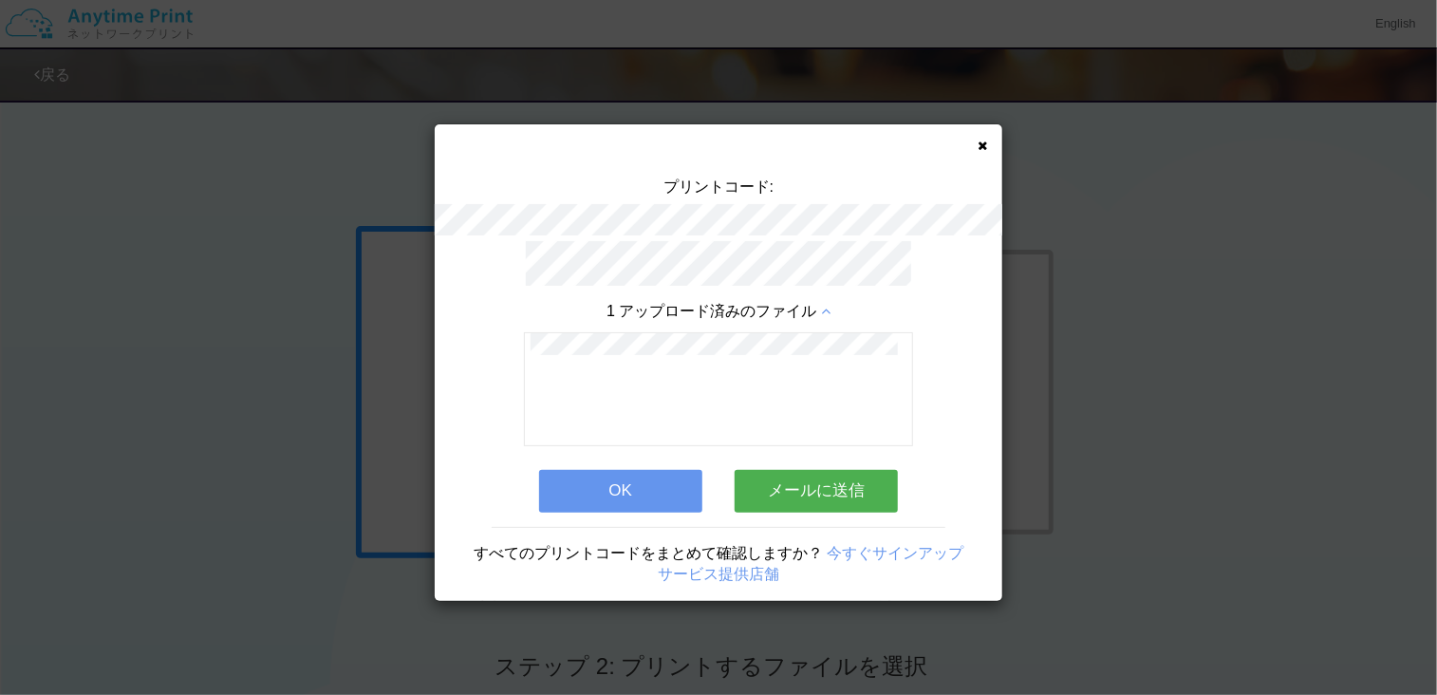
click at [634, 470] on button "OK" at bounding box center [620, 491] width 163 height 42
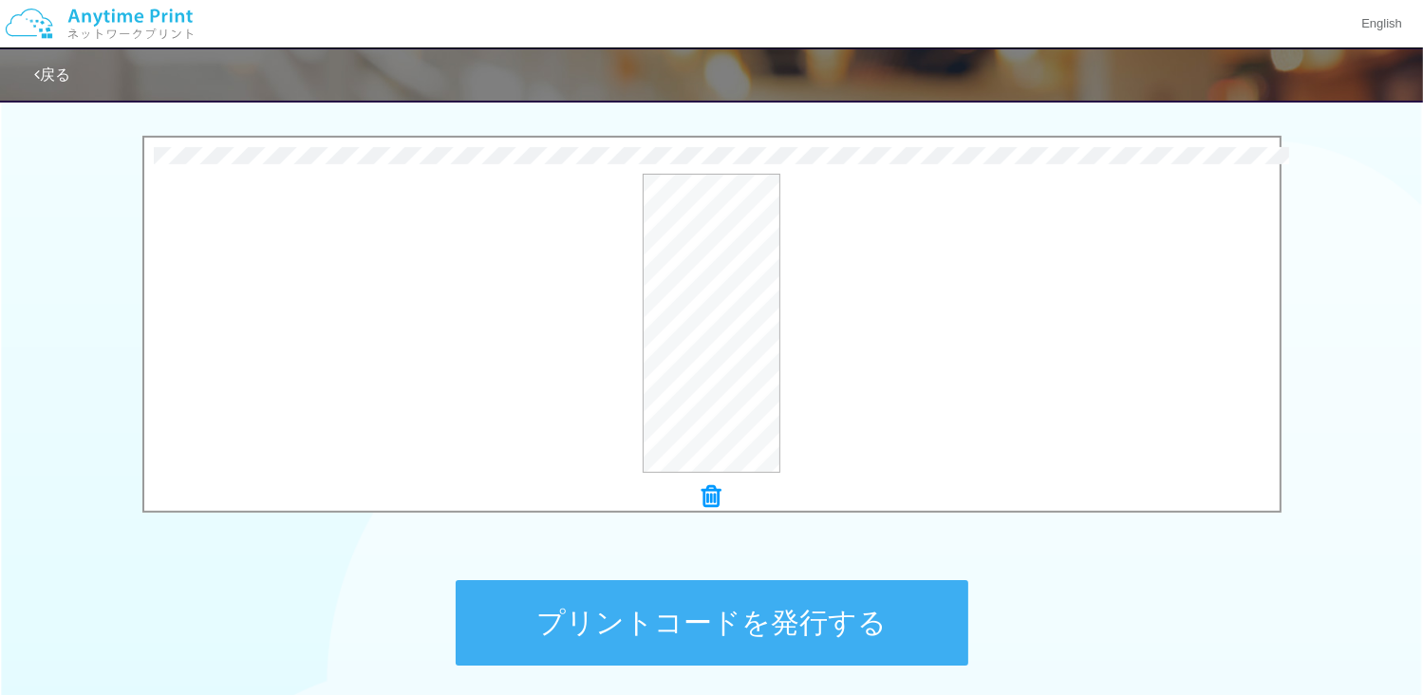
scroll to position [664, 0]
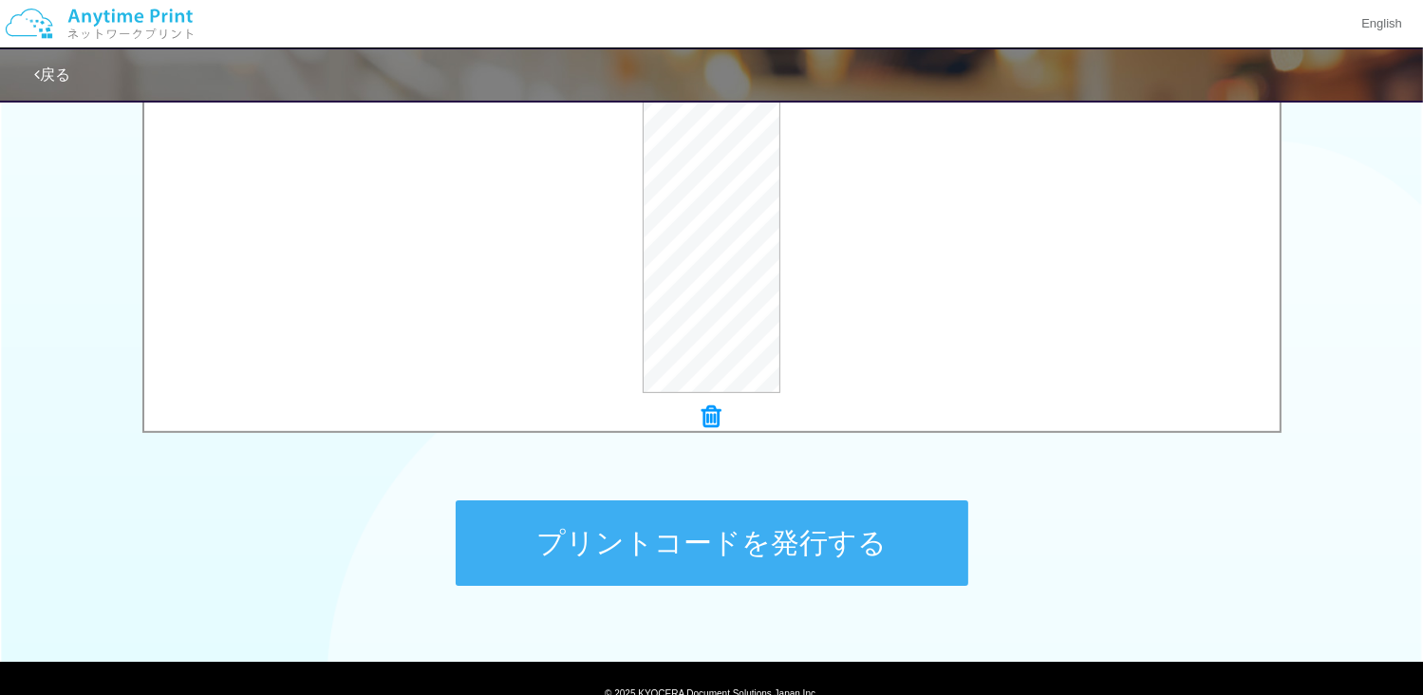
click at [779, 572] on button "プリントコードを発行する" at bounding box center [712, 542] width 513 height 85
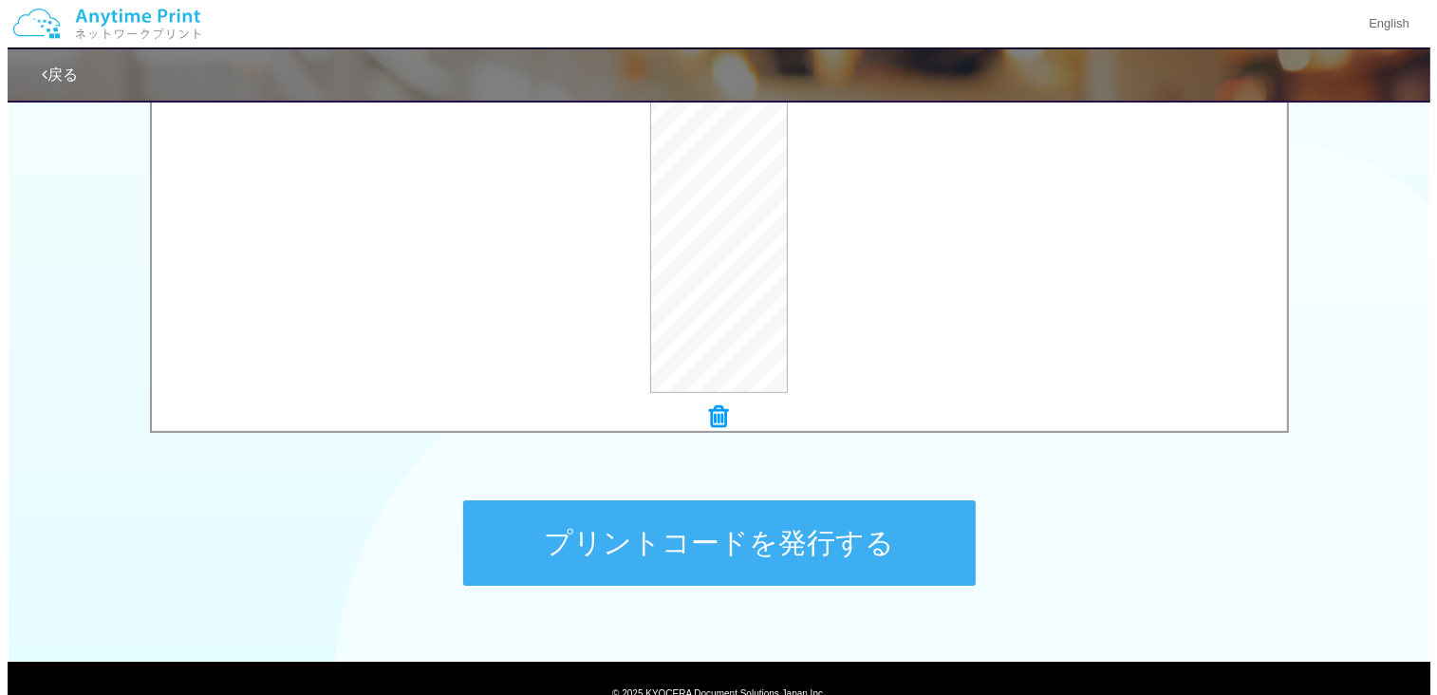
scroll to position [0, 0]
